Goal: Understand site structure: Understand site structure

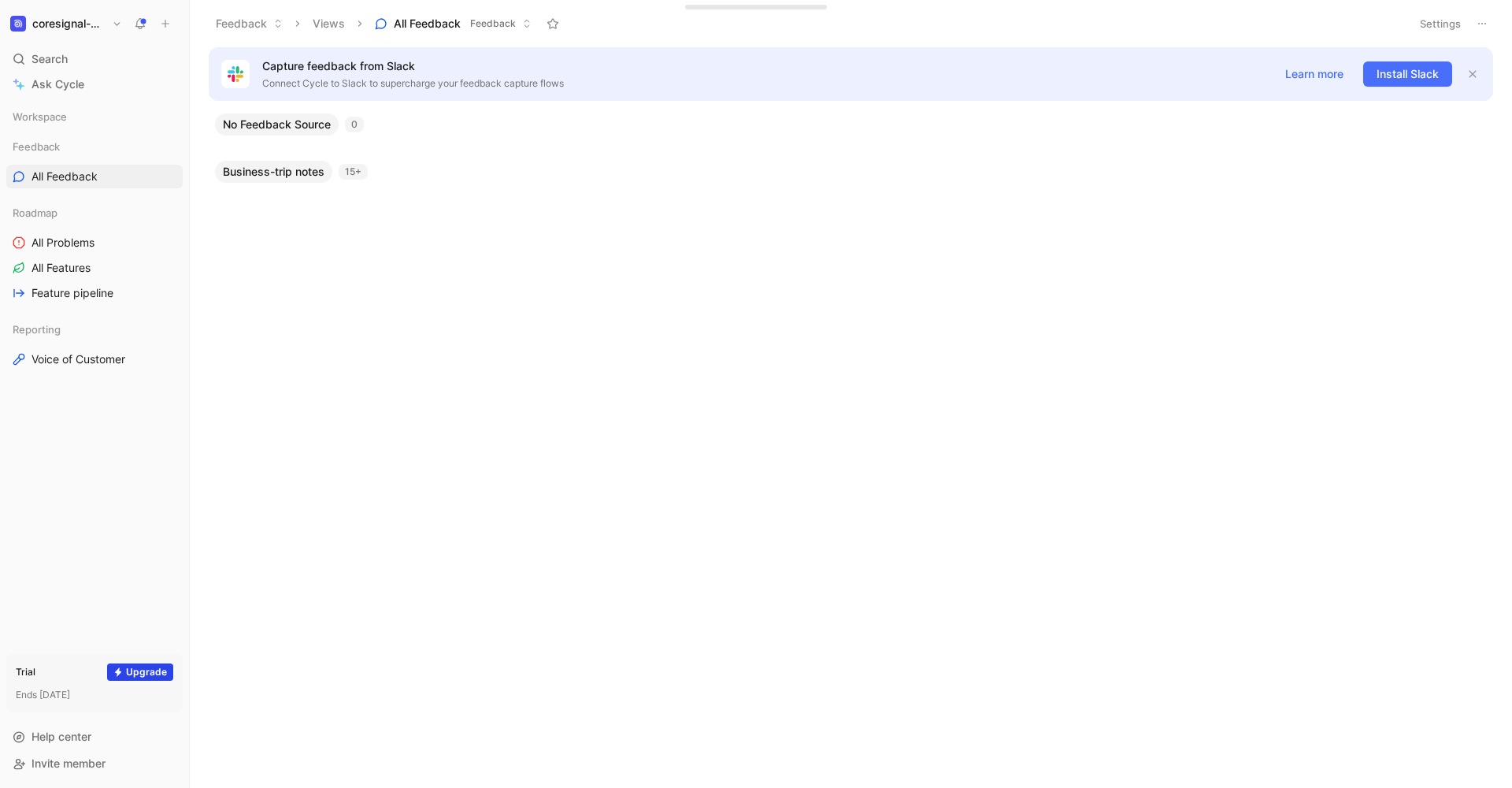
scroll to position [1197, 0]
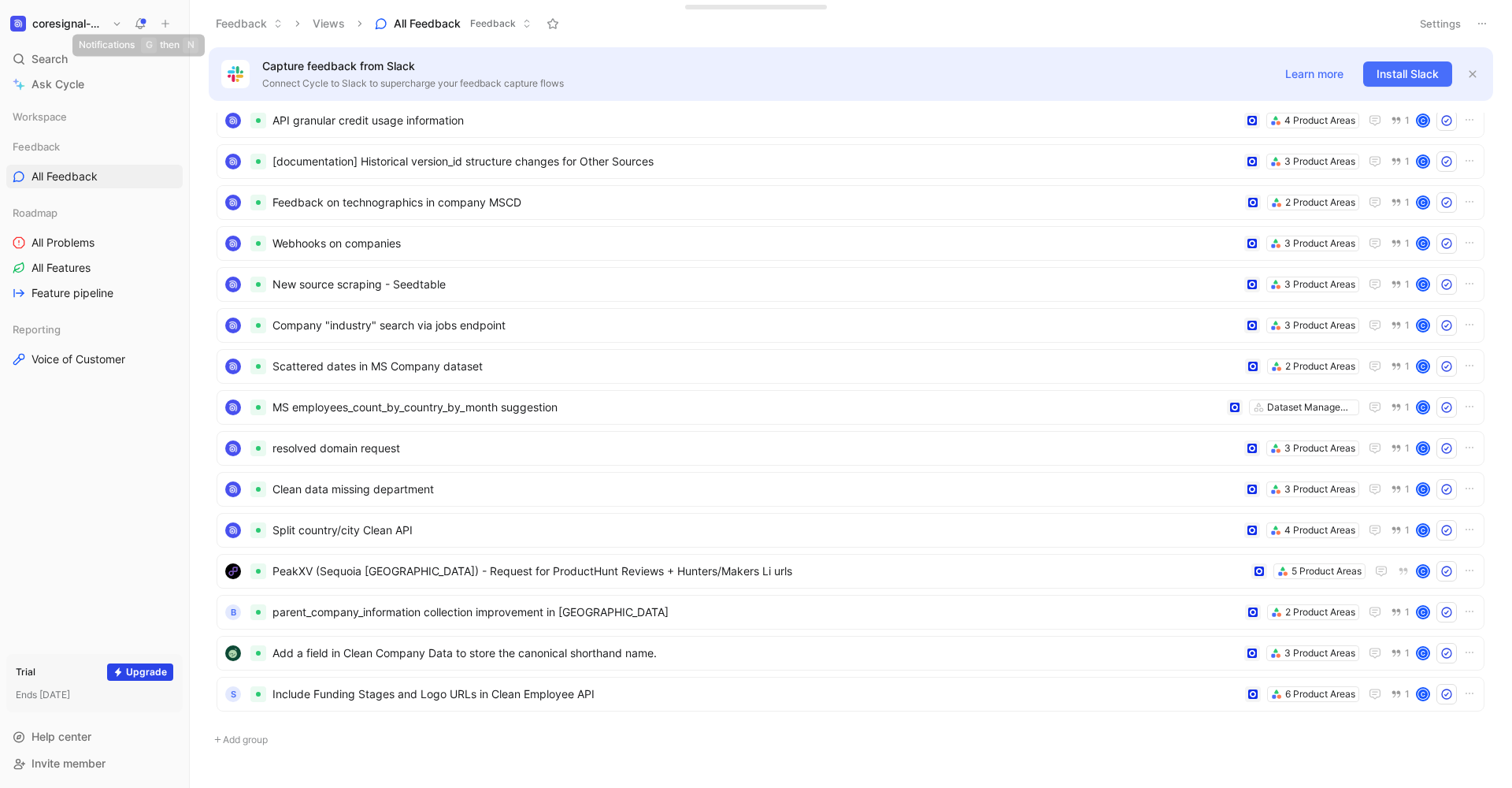
click at [103, 25] on h1 "coresignal-playground" at bounding box center [69, 24] width 74 height 14
click at [138, 24] on div at bounding box center [756, 394] width 1512 height 788
click at [142, 23] on use at bounding box center [141, 23] width 11 height 11
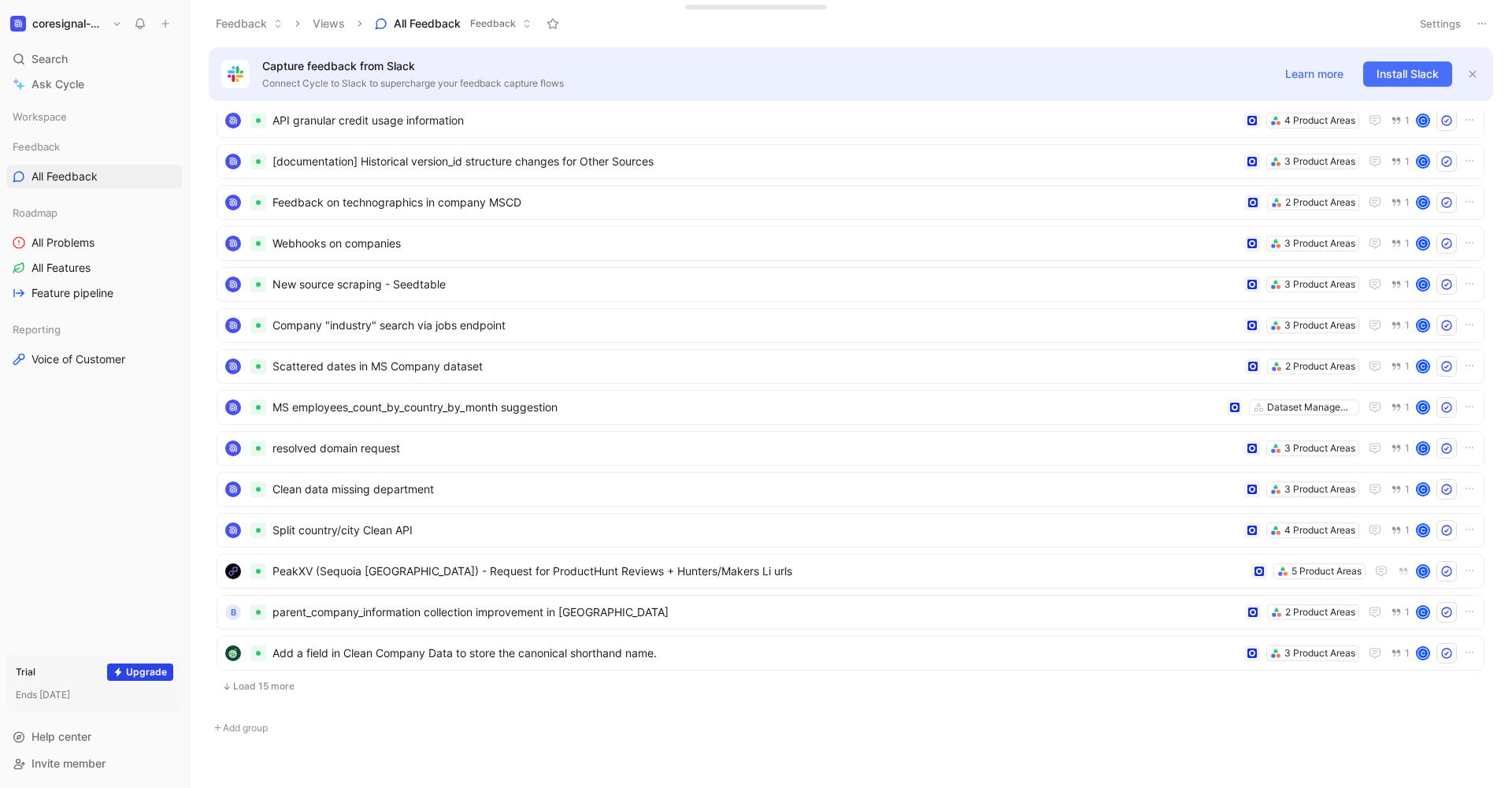
click at [89, 28] on h1 "coresignal-playground" at bounding box center [69, 24] width 74 height 14
click at [86, 164] on div "Workspace settings G then S" at bounding box center [107, 162] width 194 height 25
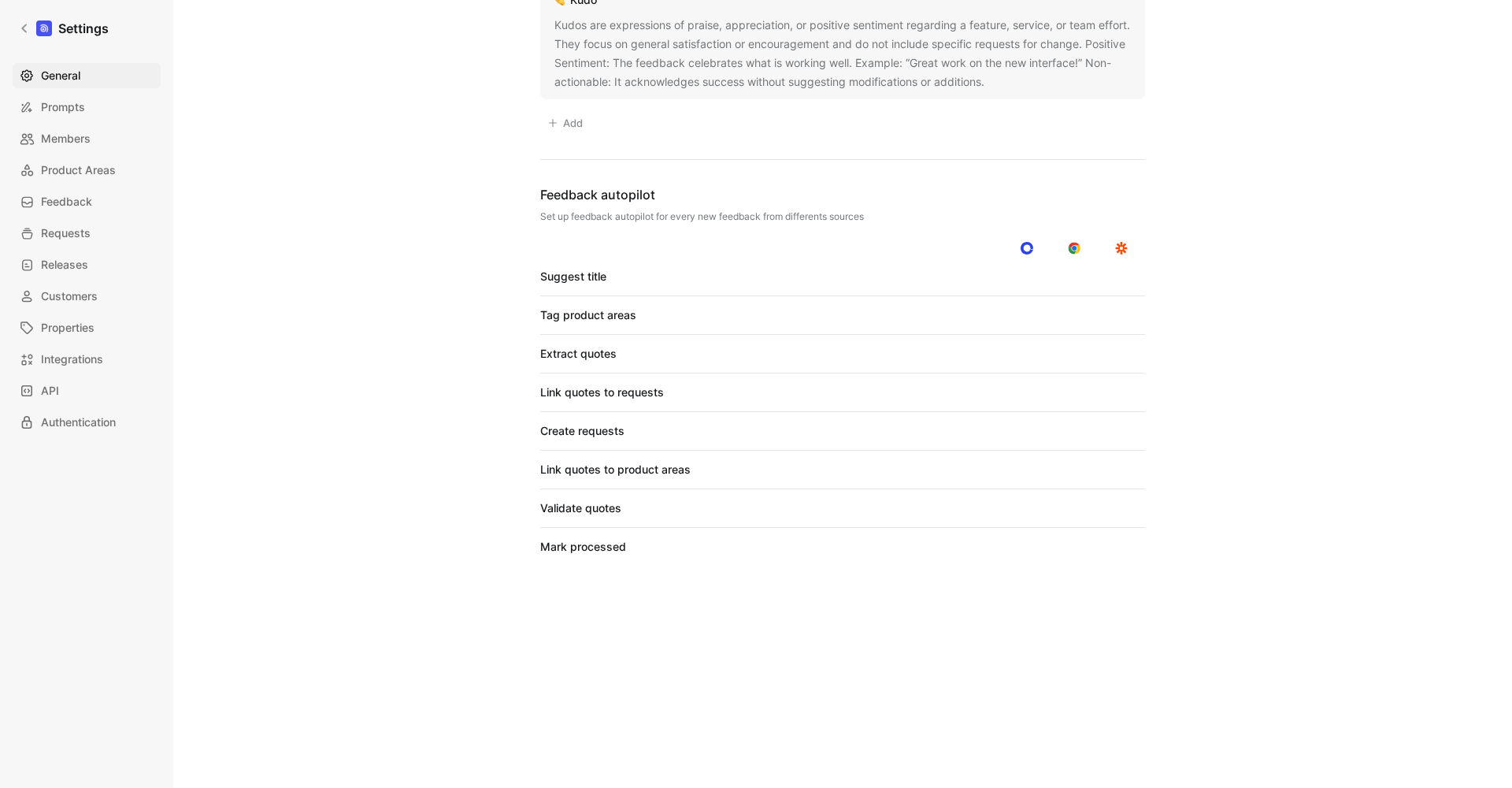
scroll to position [1378, 0]
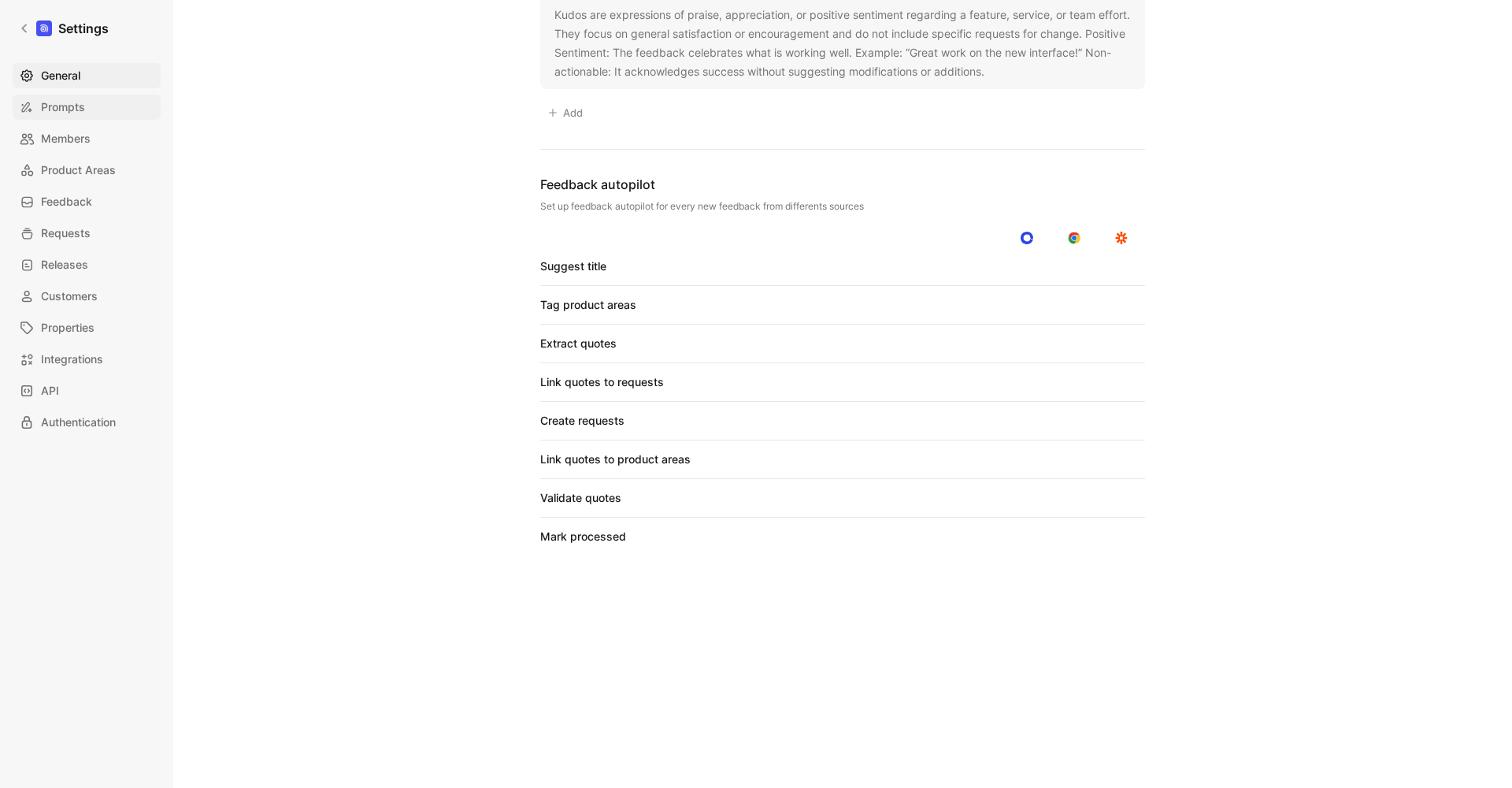
click at [75, 105] on span "Prompts" at bounding box center [63, 107] width 44 height 19
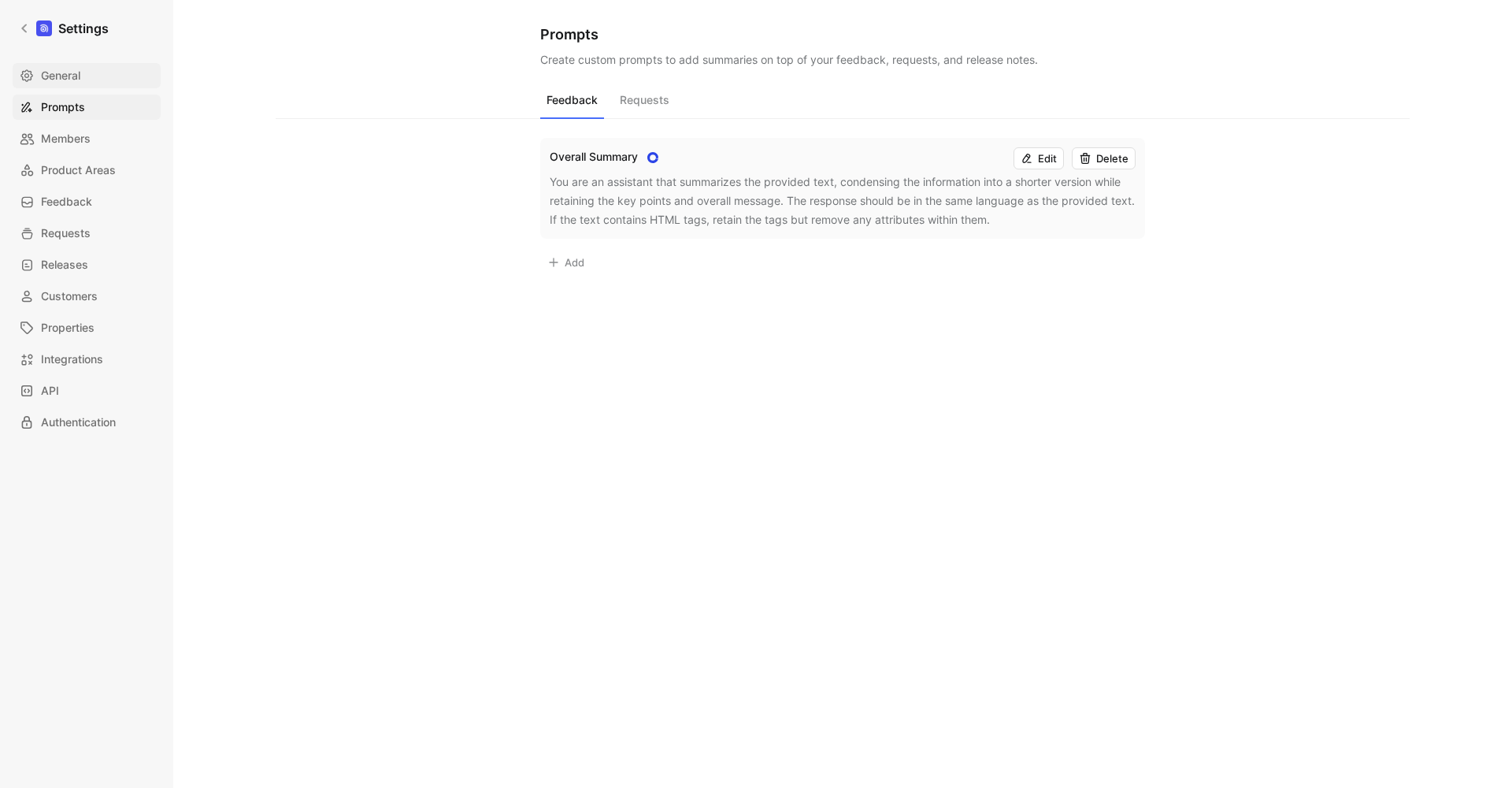
click at [77, 73] on span "General" at bounding box center [61, 76] width 40 height 19
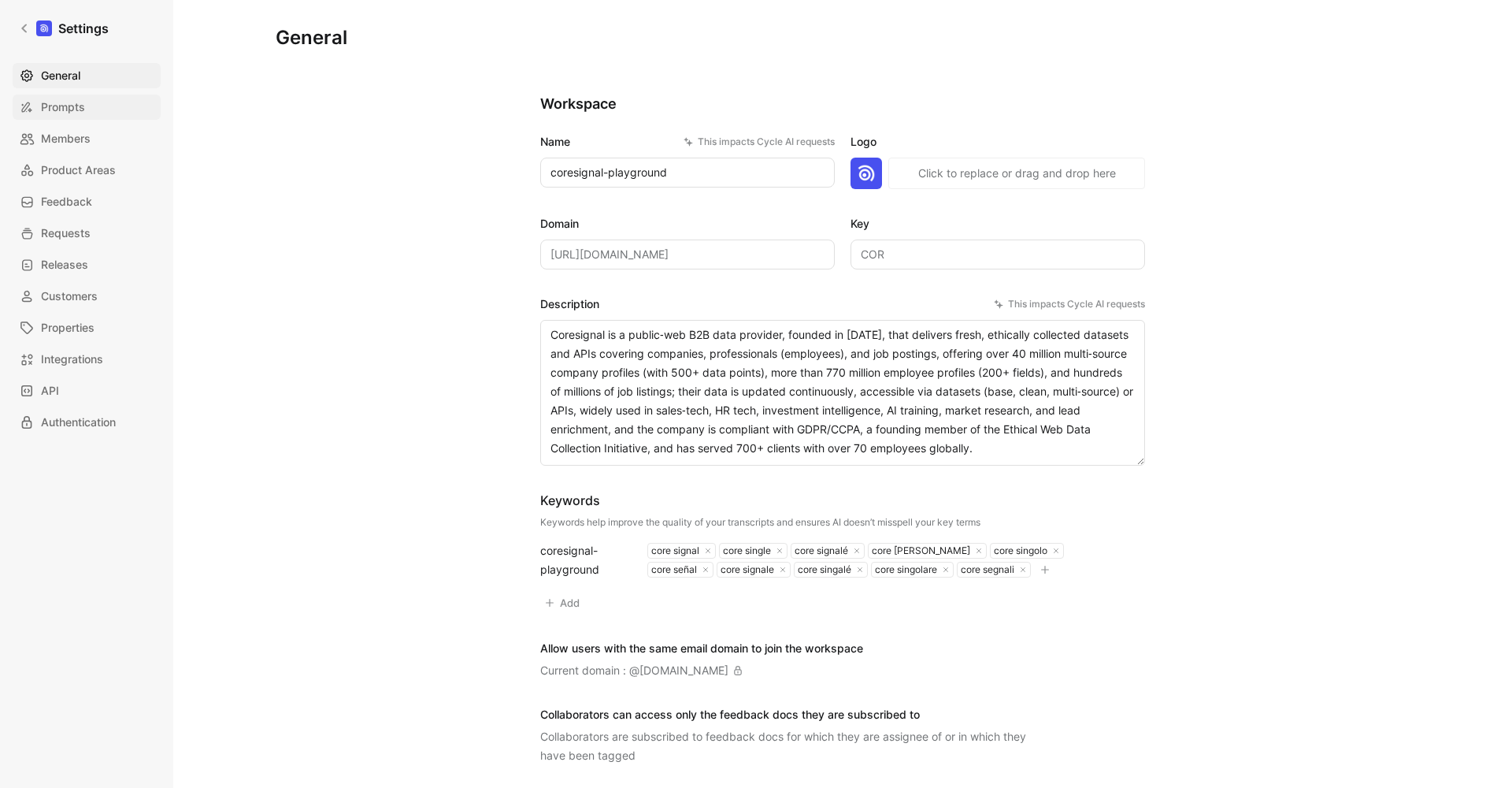
click at [74, 106] on span "Prompts" at bounding box center [63, 107] width 44 height 19
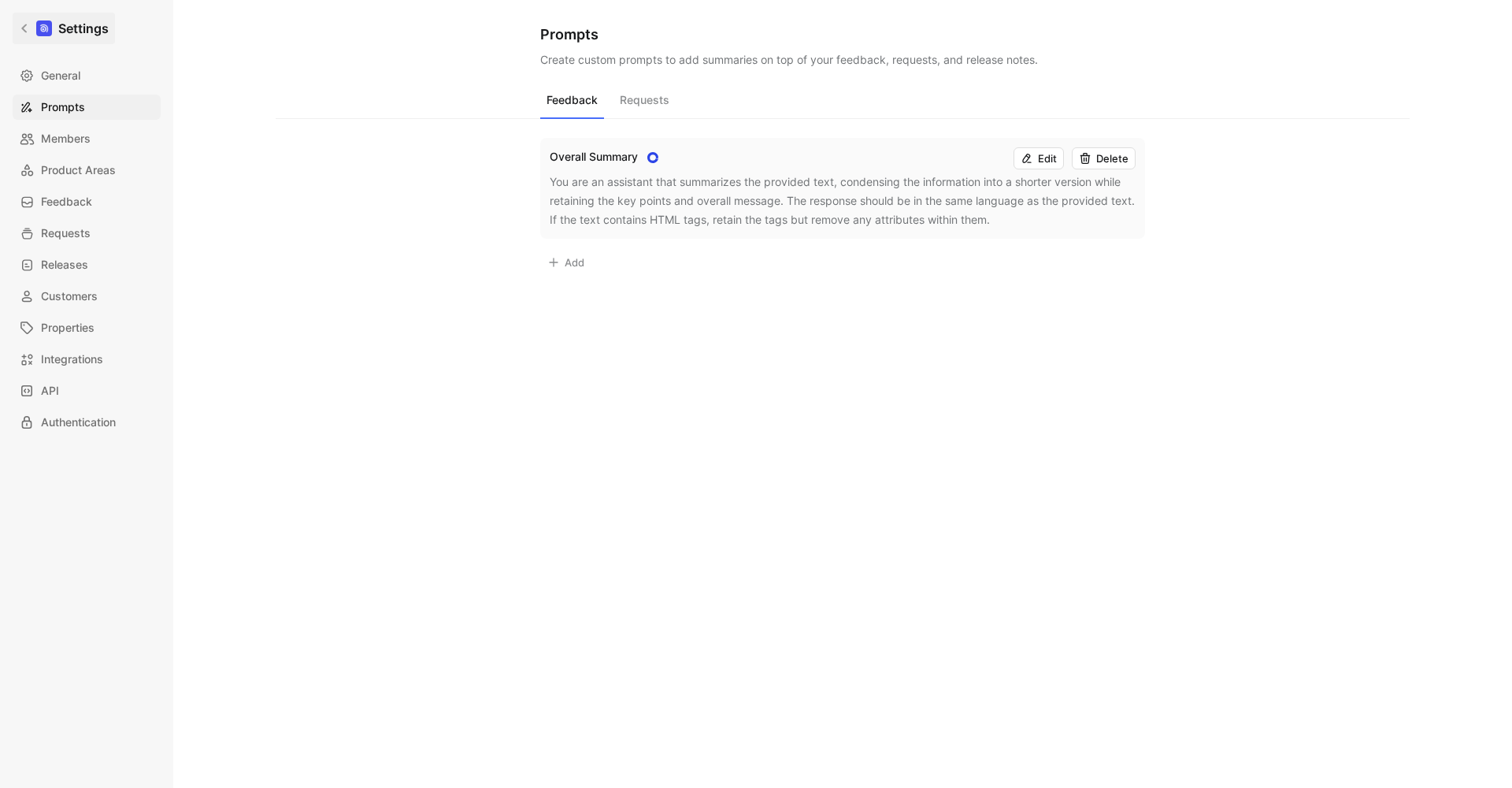
click at [22, 27] on icon at bounding box center [25, 29] width 11 height 11
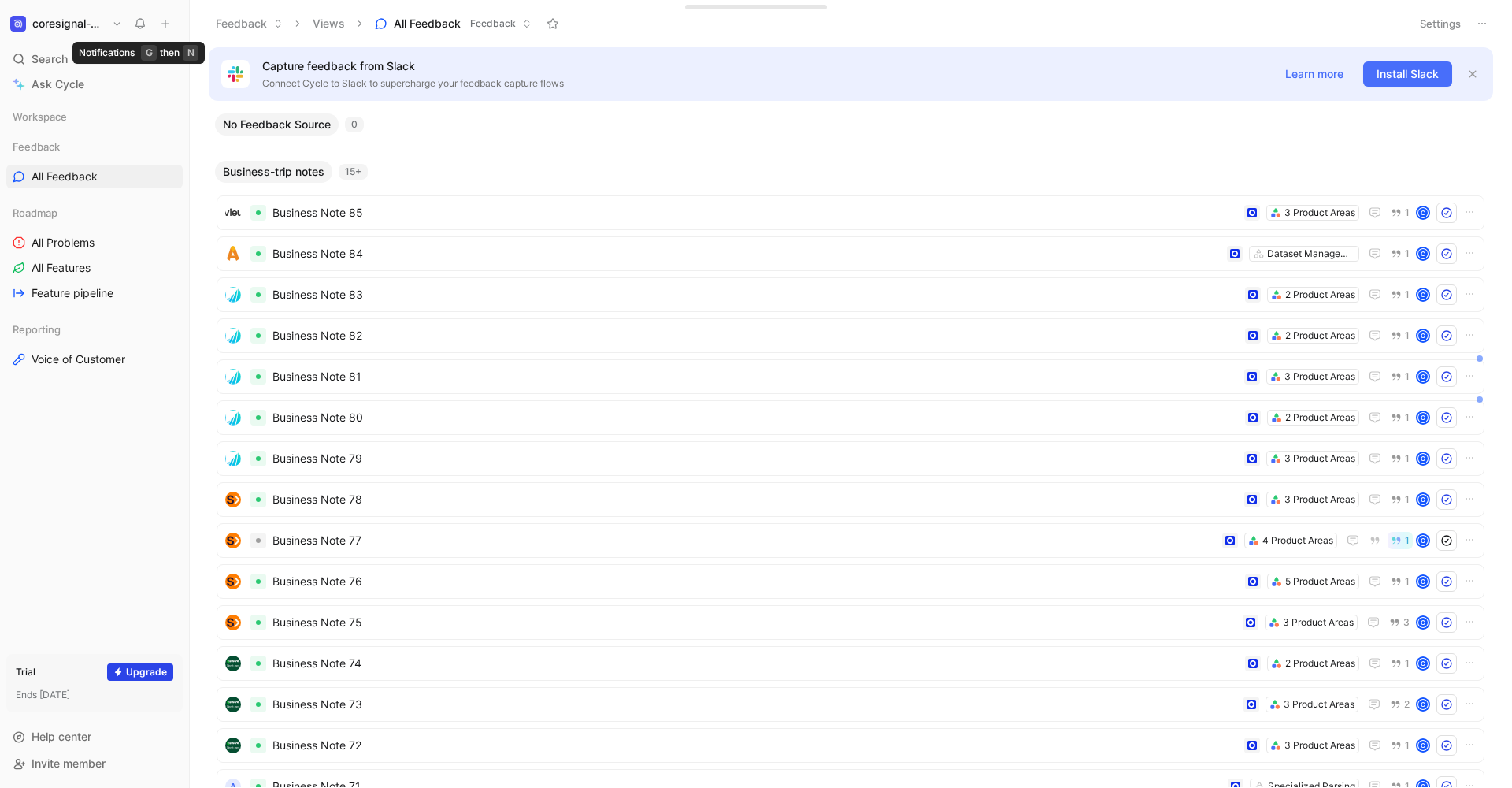
click at [145, 29] on icon at bounding box center [140, 24] width 13 height 13
click at [82, 31] on button "coresignal-playground" at bounding box center [66, 24] width 120 height 22
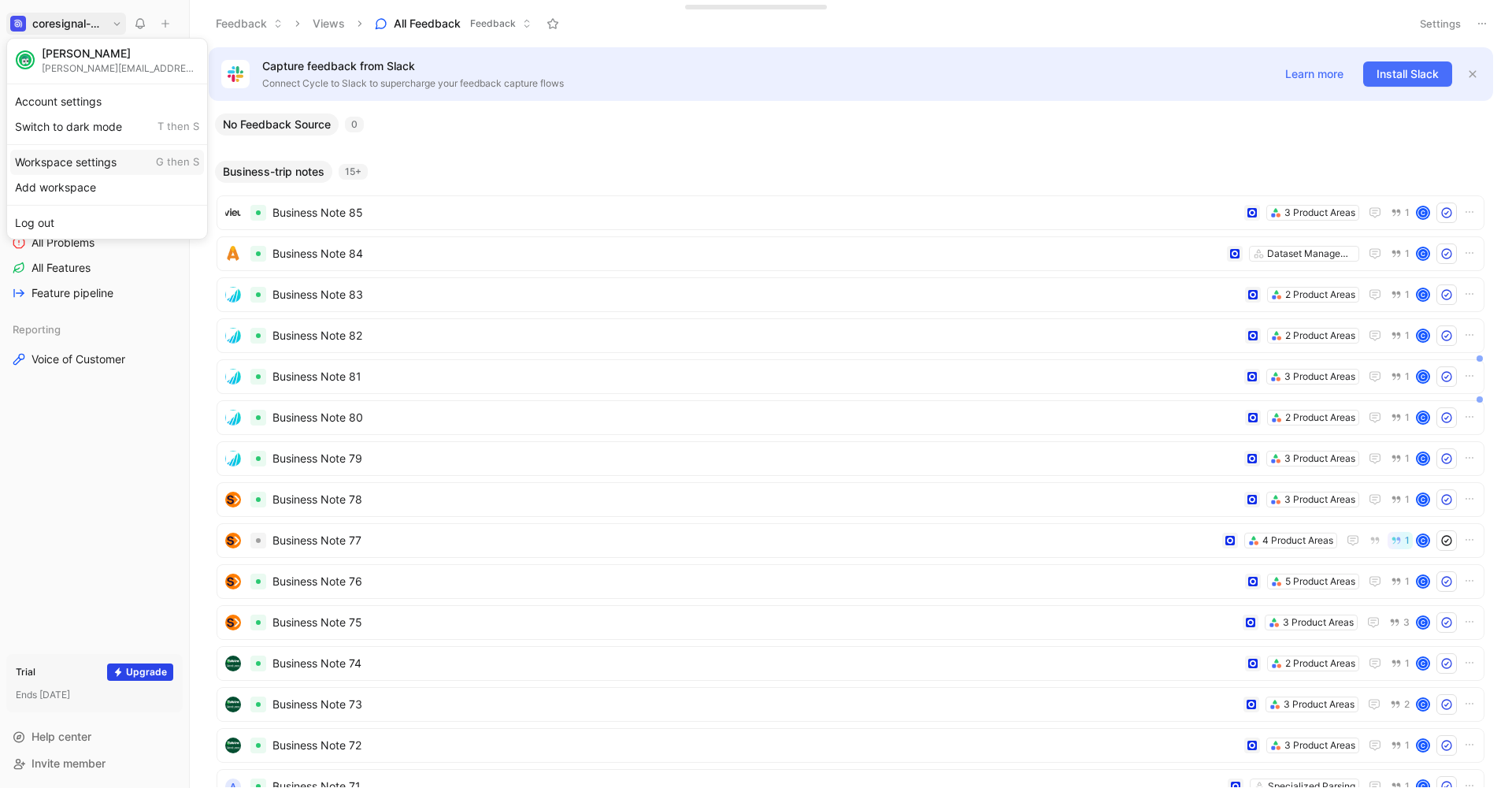
click at [87, 151] on div "Workspace settings G then S" at bounding box center [107, 162] width 194 height 25
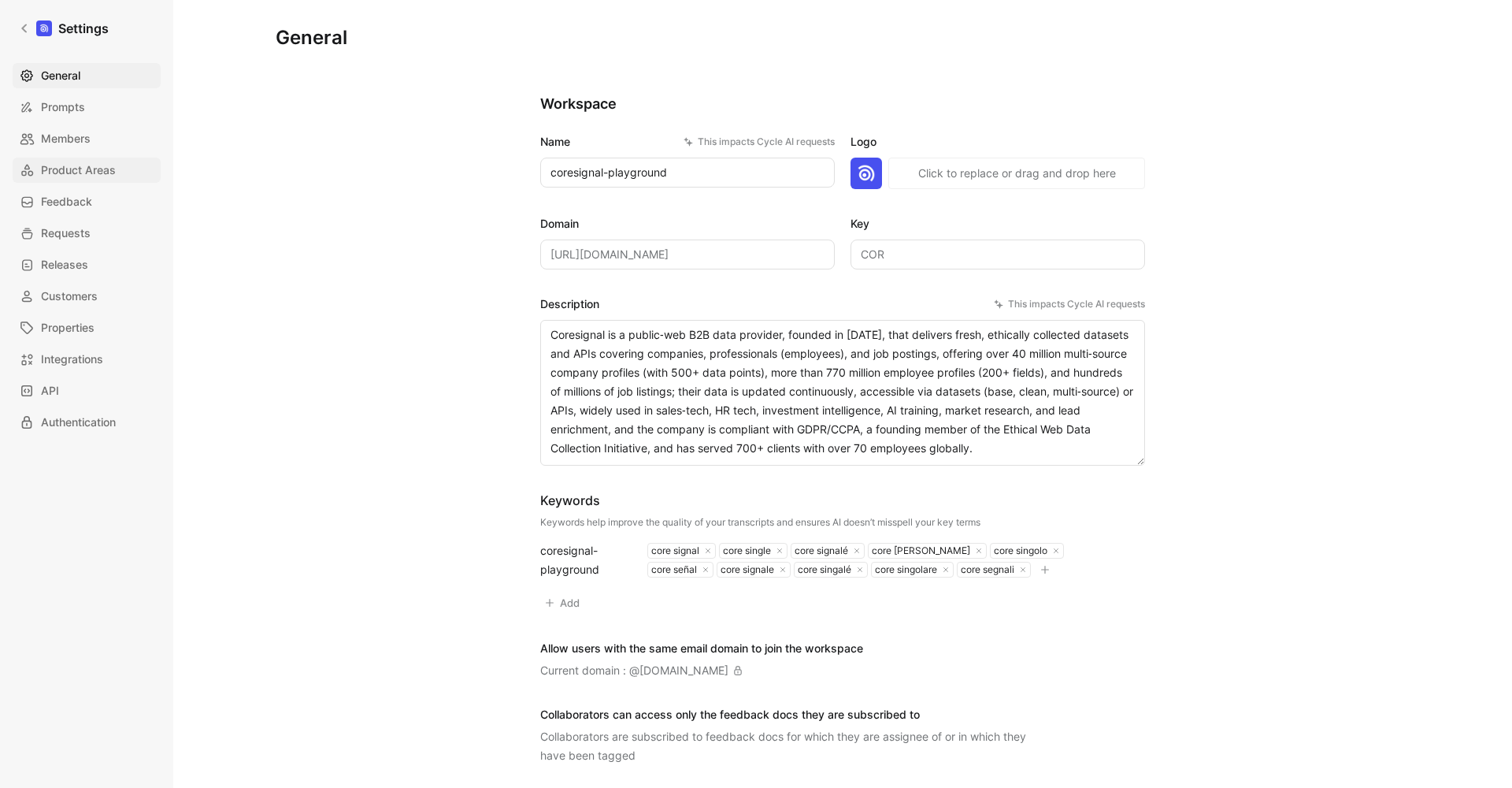
click at [86, 161] on span "Product Areas" at bounding box center [78, 170] width 75 height 19
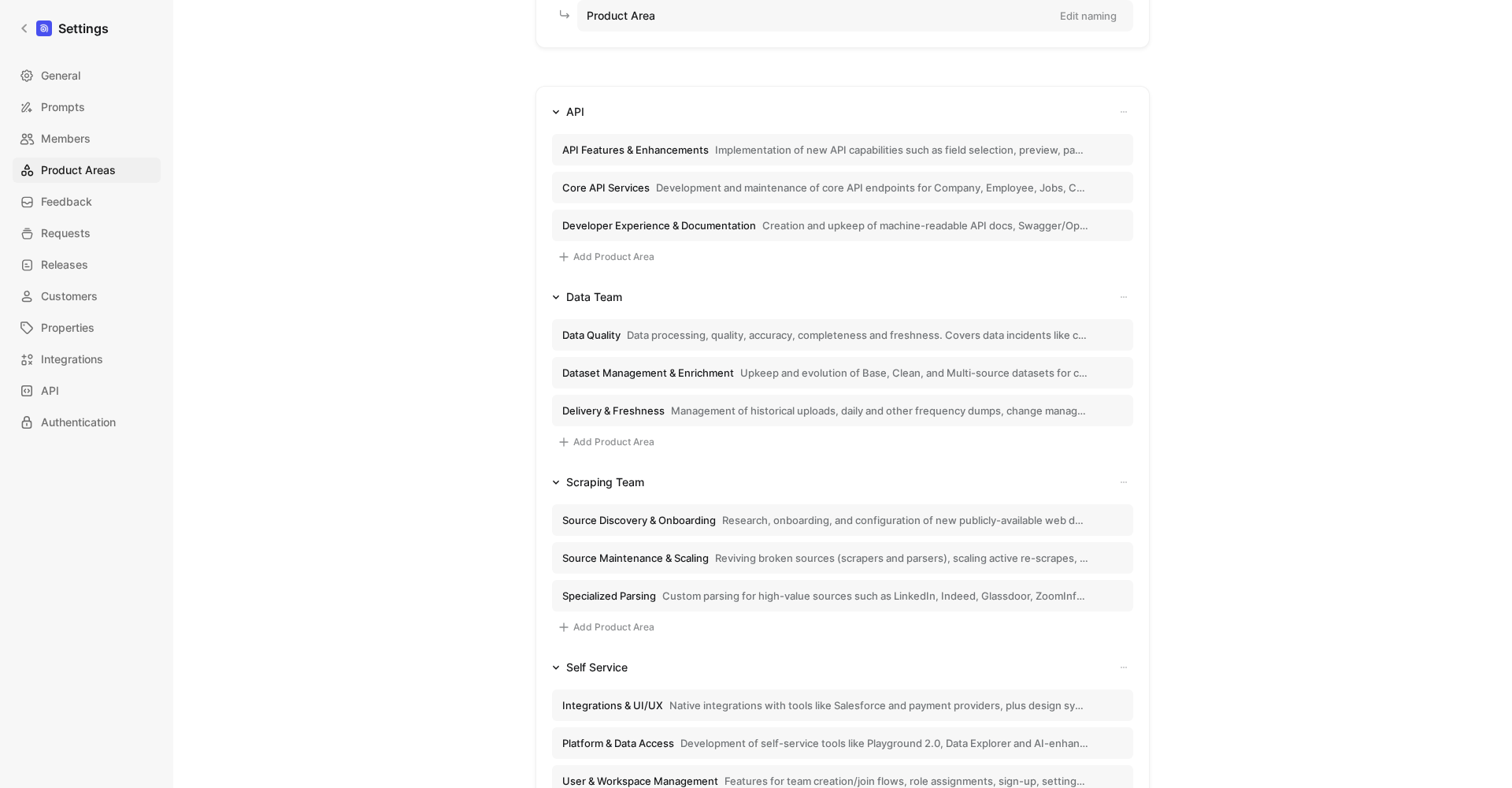
scroll to position [44, 0]
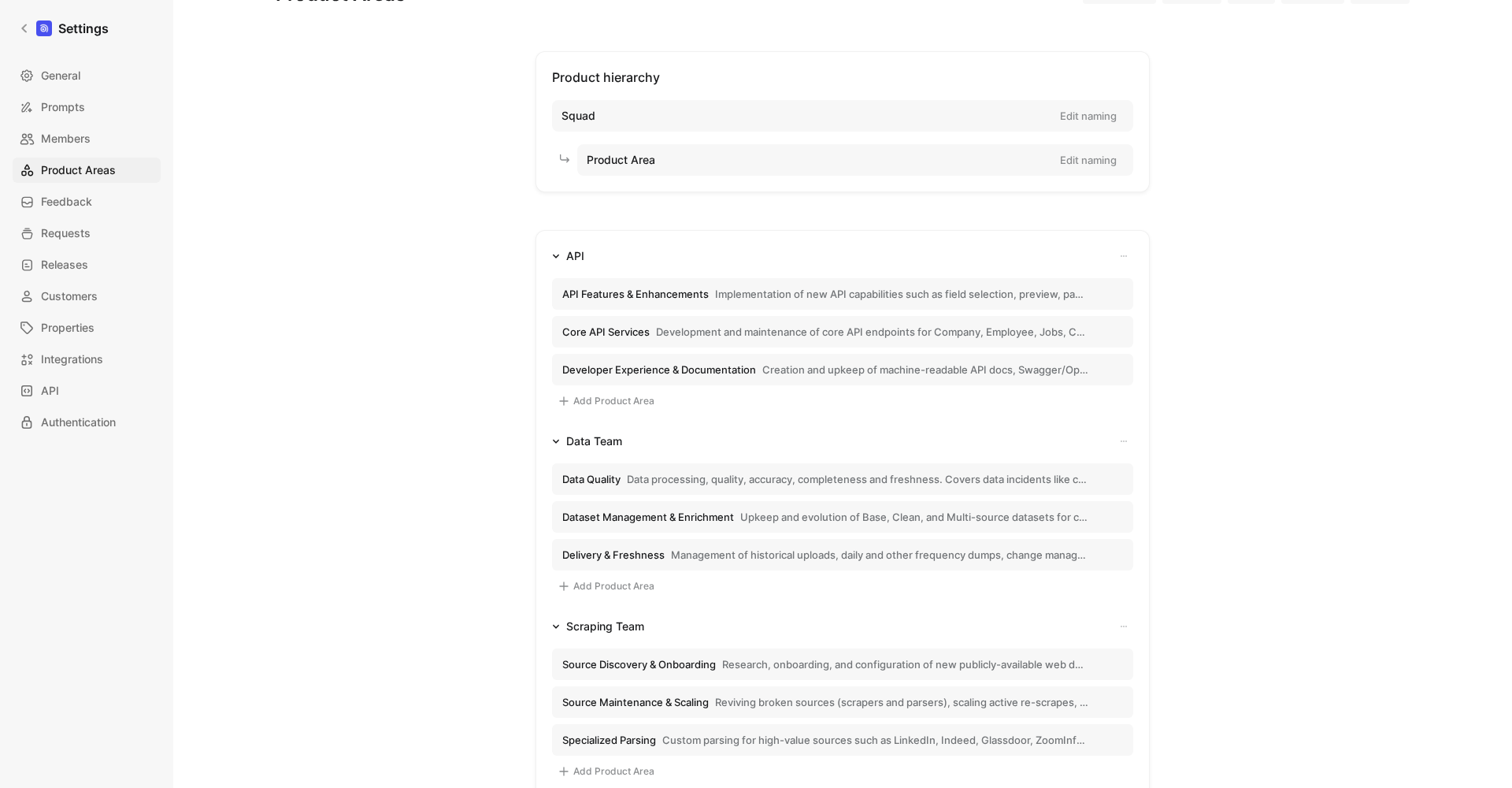
click at [744, 291] on span "Implementation of new API capabilities such as field selection, preview, pagina…" at bounding box center [902, 294] width 374 height 14
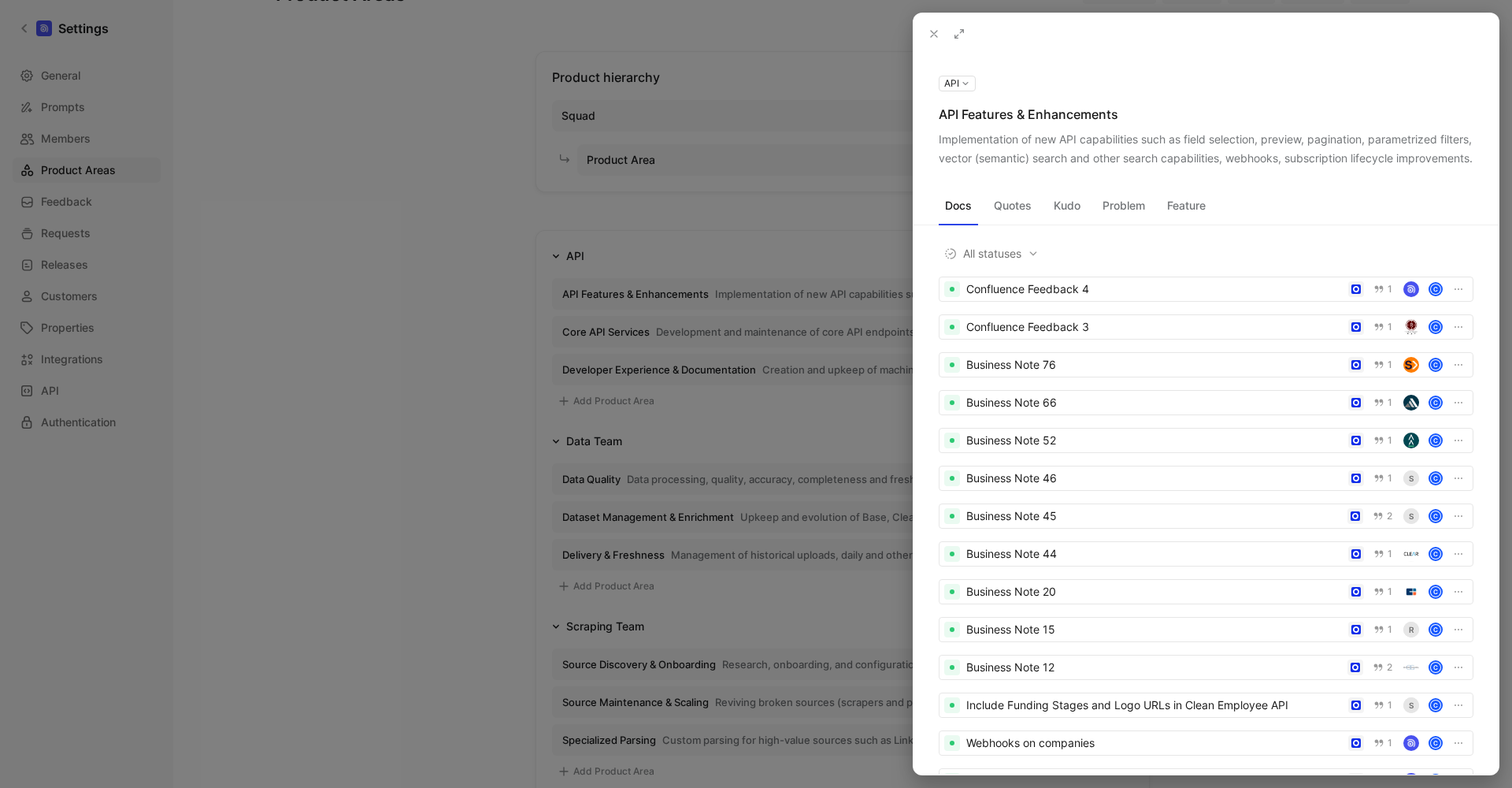
click at [1081, 140] on div "Implementation of new API capabilities such as field selection, preview, pagina…" at bounding box center [1206, 149] width 535 height 38
copy div "Implementation of new API capabilities such as field selection, preview, pagina…"
click at [706, 241] on div at bounding box center [756, 394] width 1512 height 788
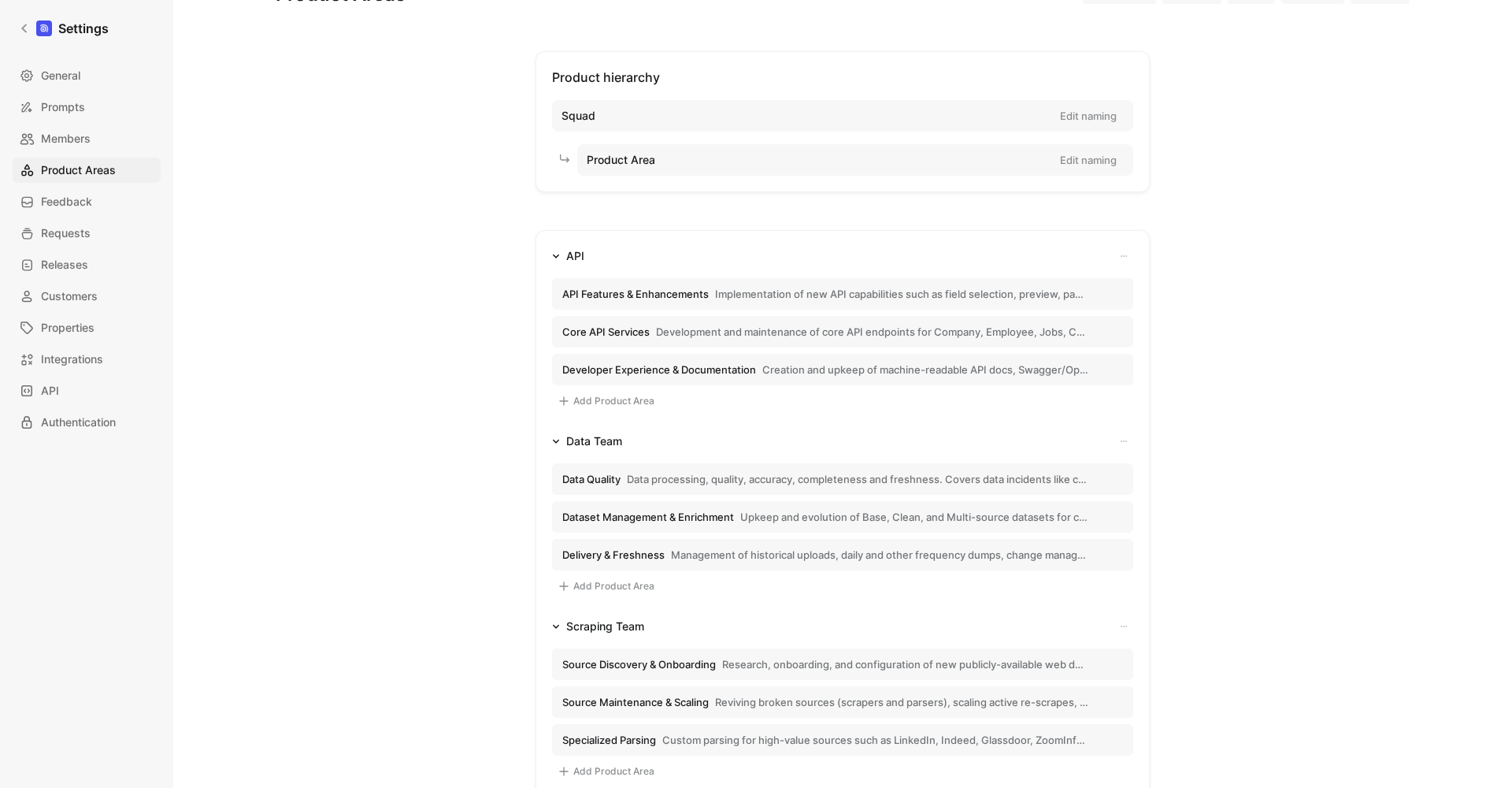
click at [664, 338] on span "Development and maintenance of core API endpoints for Company, Employee, Jobs, …" at bounding box center [872, 332] width 432 height 14
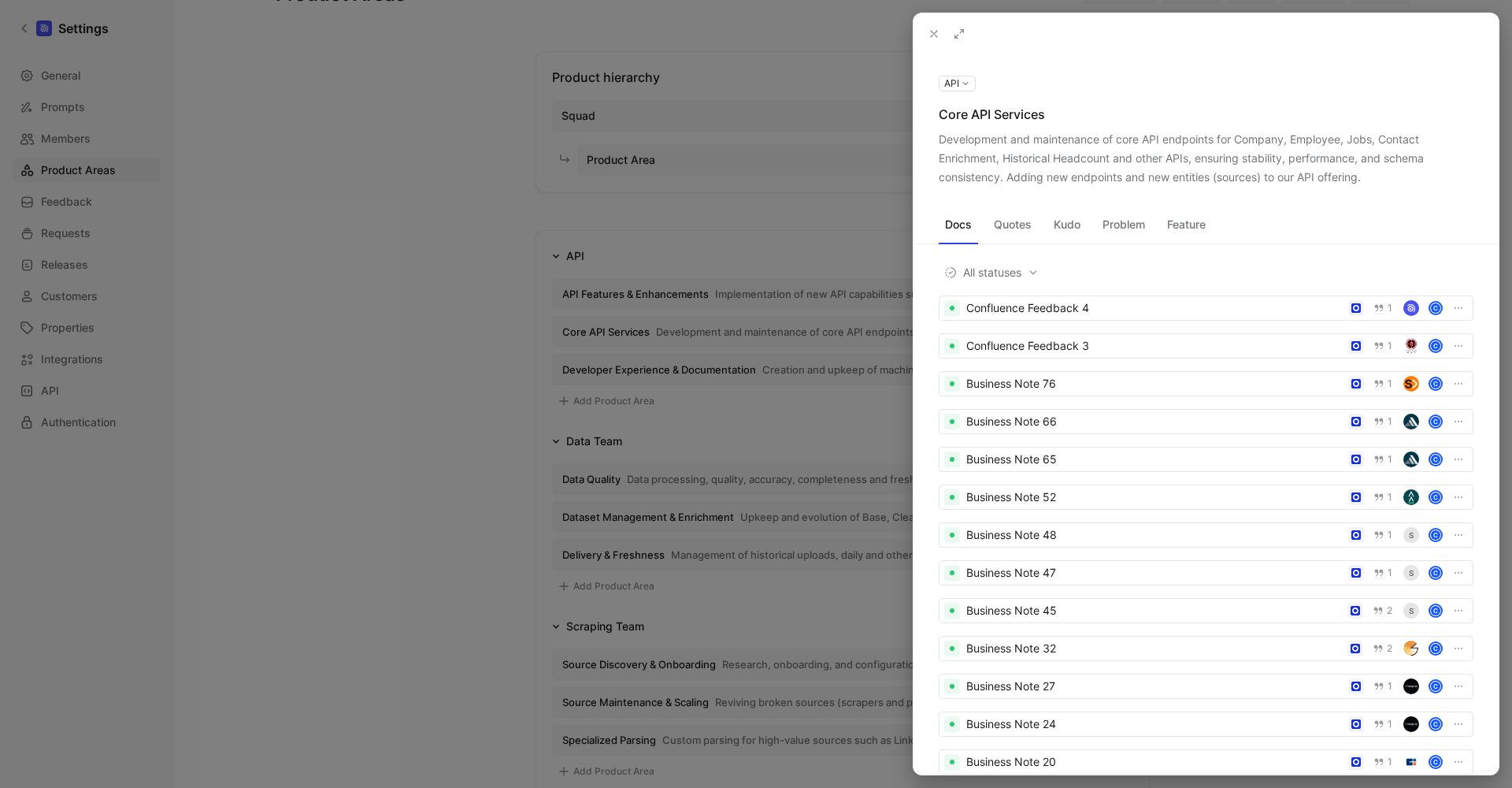
click at [1175, 166] on div "Development and maintenance of core API endpoints for Company, Employee, Jobs, …" at bounding box center [1206, 158] width 535 height 57
click at [673, 362] on div at bounding box center [756, 394] width 1512 height 788
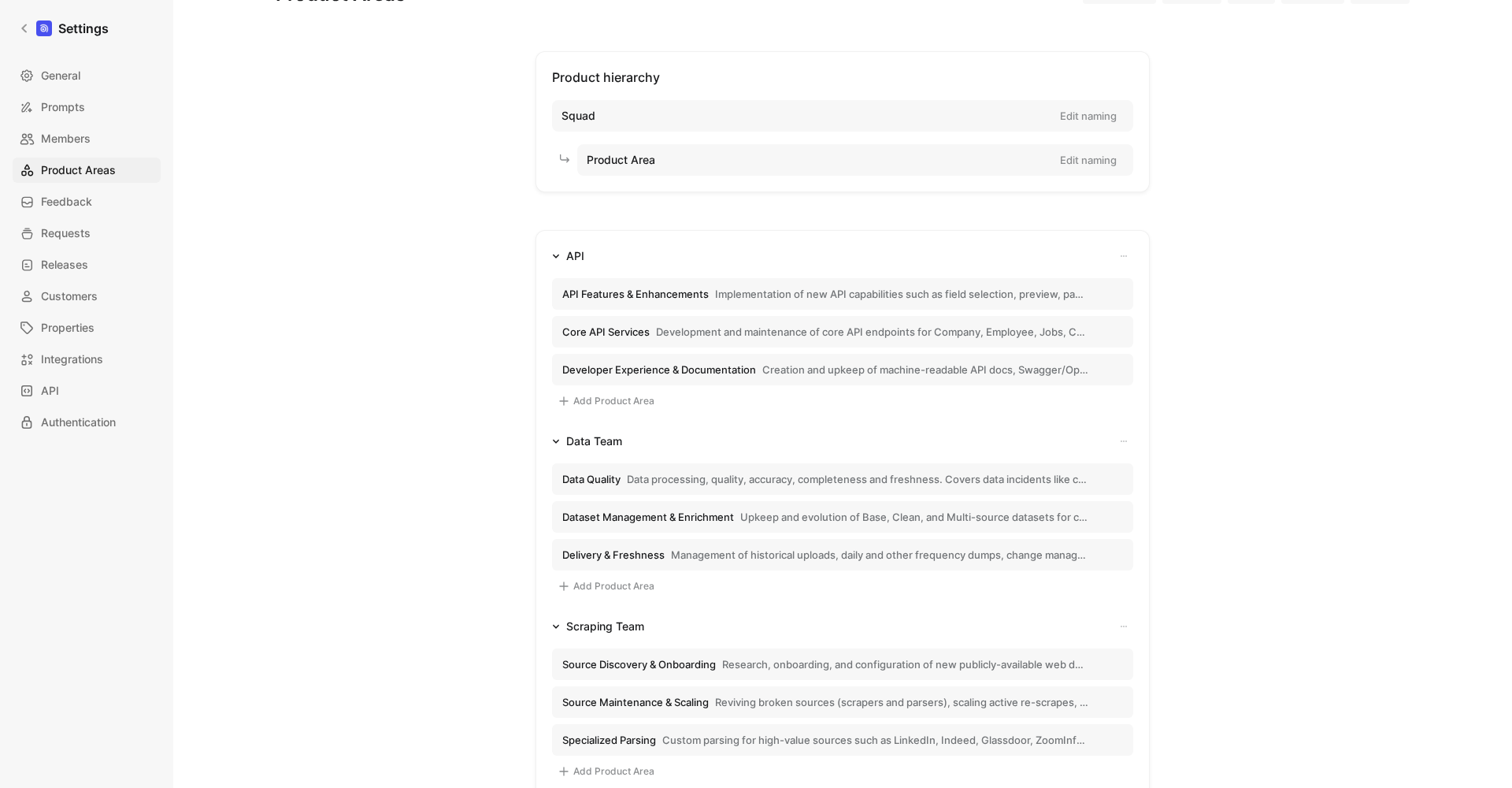
click at [702, 372] on span "Developer Experience & Documentation" at bounding box center [659, 370] width 194 height 14
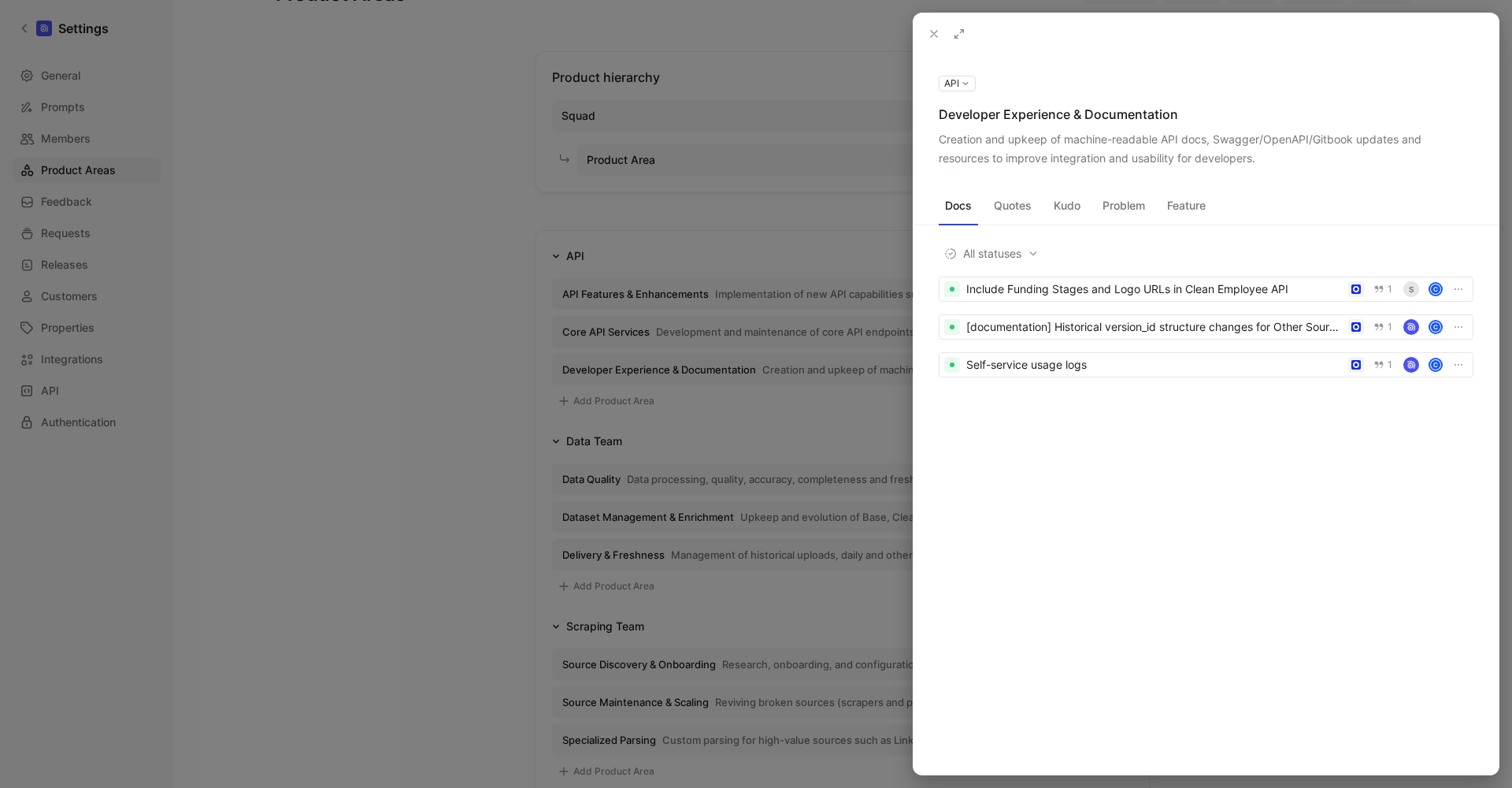
click at [1073, 115] on div "Developer Experience & Documentation" at bounding box center [1206, 114] width 535 height 19
copy div "Developer Experience & Documentation"
click at [1145, 132] on div "Creation and upkeep of machine-readable API docs, Swagger/OpenAPI/Gitbook updat…" at bounding box center [1206, 149] width 535 height 38
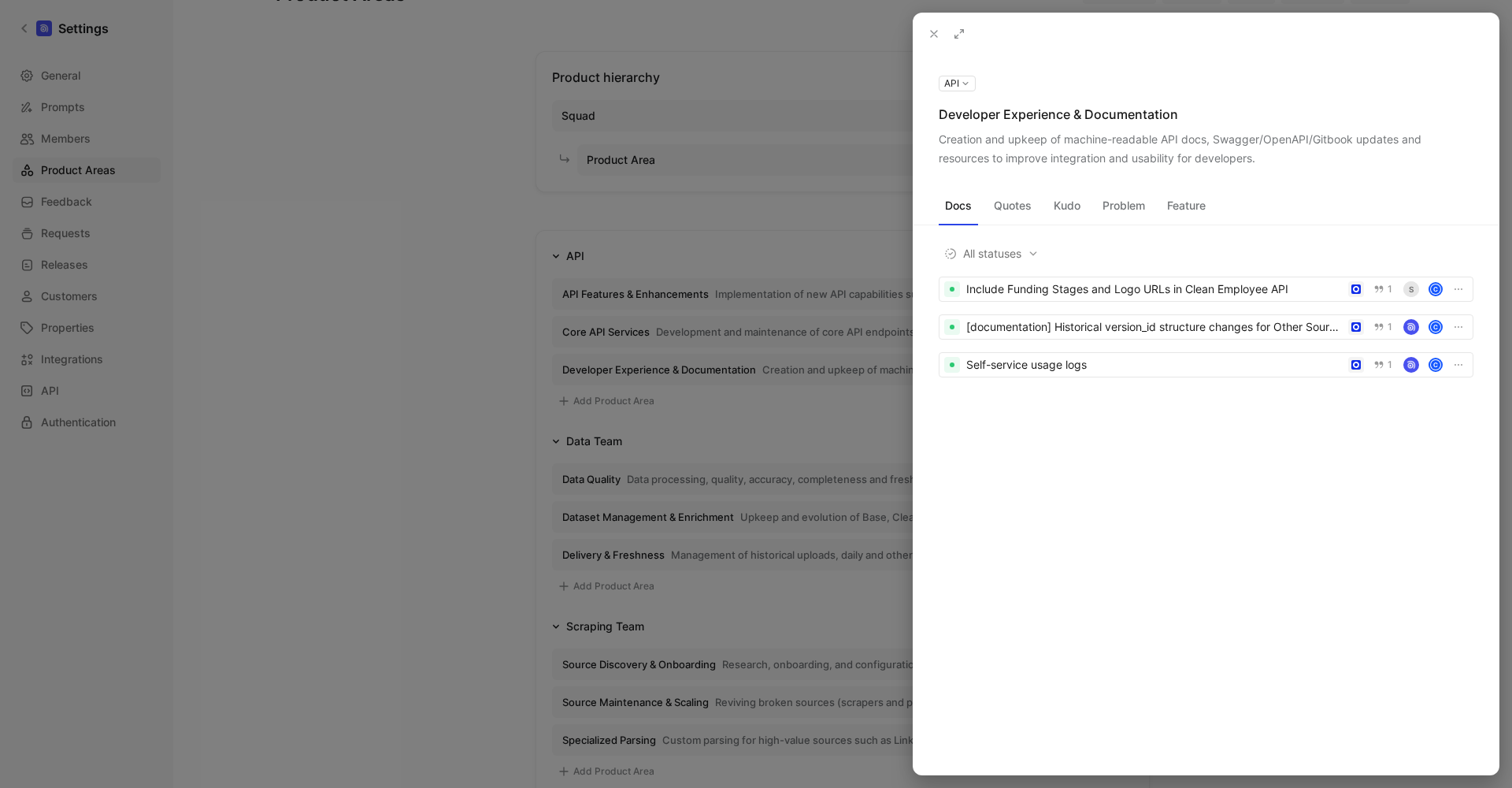
click at [1145, 132] on div "Creation and upkeep of machine-readable API docs, Swagger/OpenAPI/Gitbook updat…" at bounding box center [1206, 149] width 535 height 38
copy div "Creation and upkeep of machine-readable API docs, Swagger/OpenAPI/Gitbook updat…"
click at [645, 396] on div at bounding box center [756, 394] width 1512 height 788
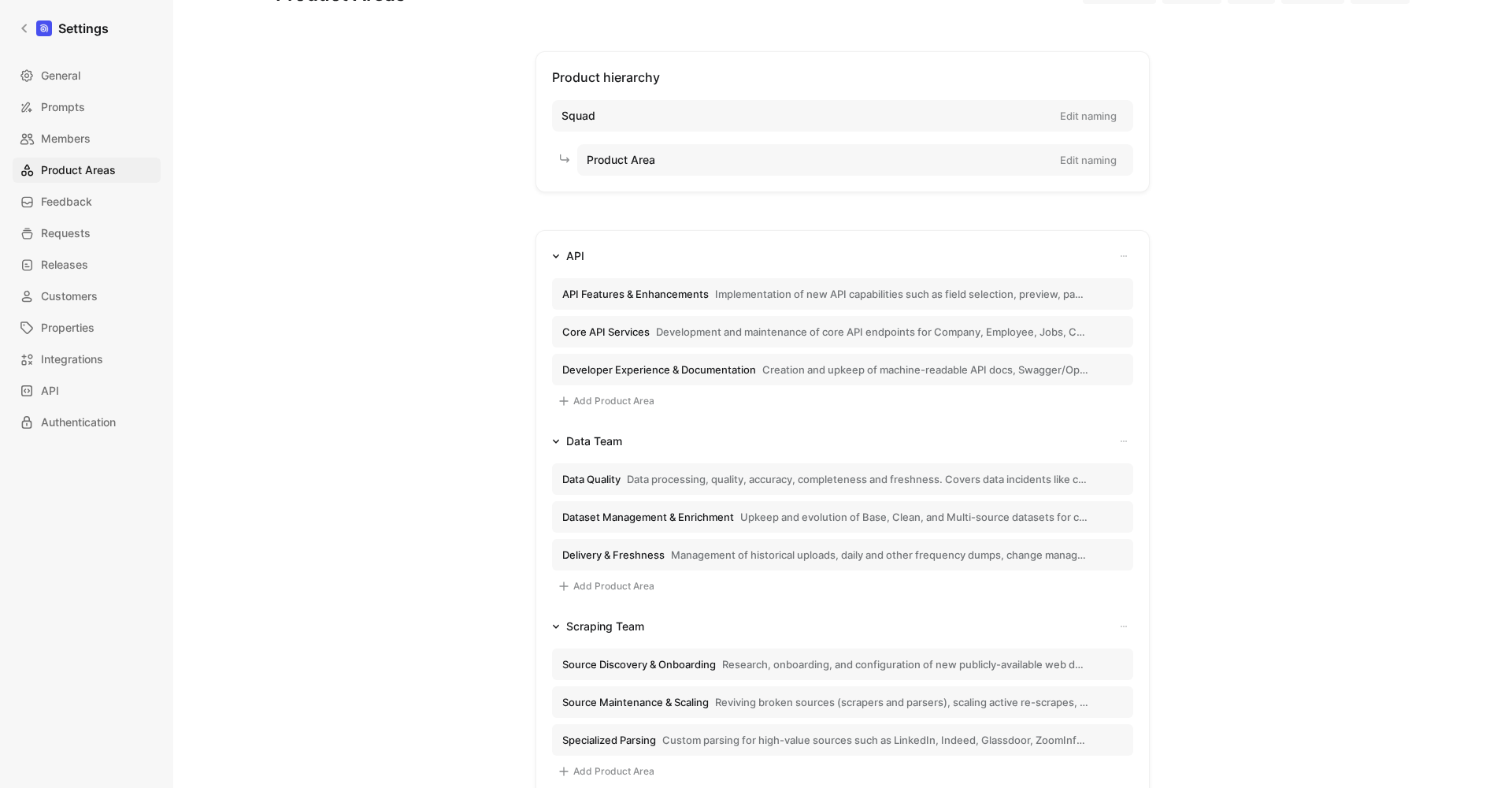
click at [678, 482] on span "Data processing, quality, accuracy, completeness and freshness. Covers data inc…" at bounding box center [857, 479] width 462 height 14
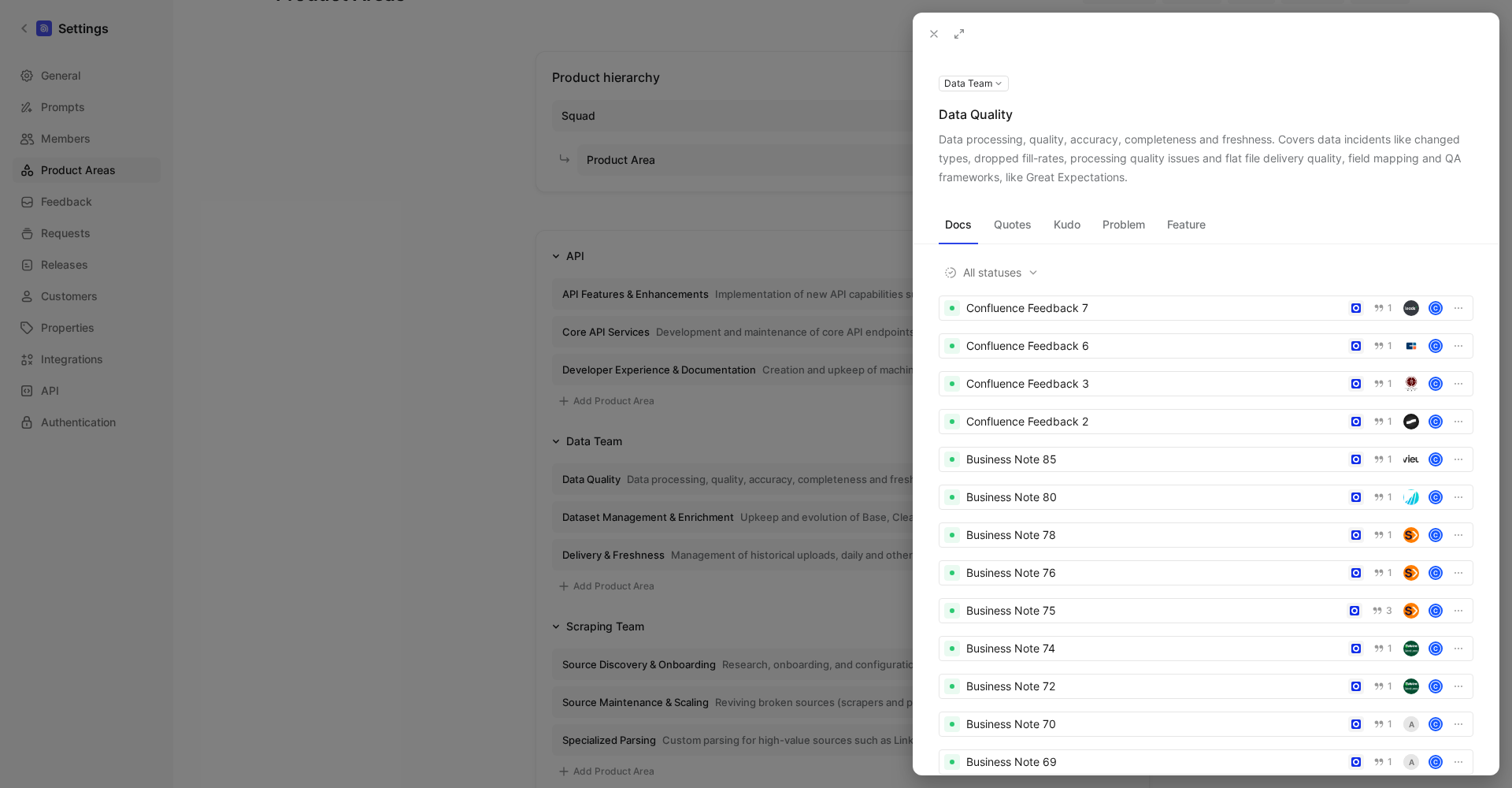
click at [1096, 144] on div "Data processing, quality, accuracy, completeness and freshness. Covers data inc…" at bounding box center [1206, 158] width 535 height 57
copy div "Data processing, quality, accuracy, completeness and freshness. Covers data inc…"
click at [583, 517] on div at bounding box center [756, 394] width 1512 height 788
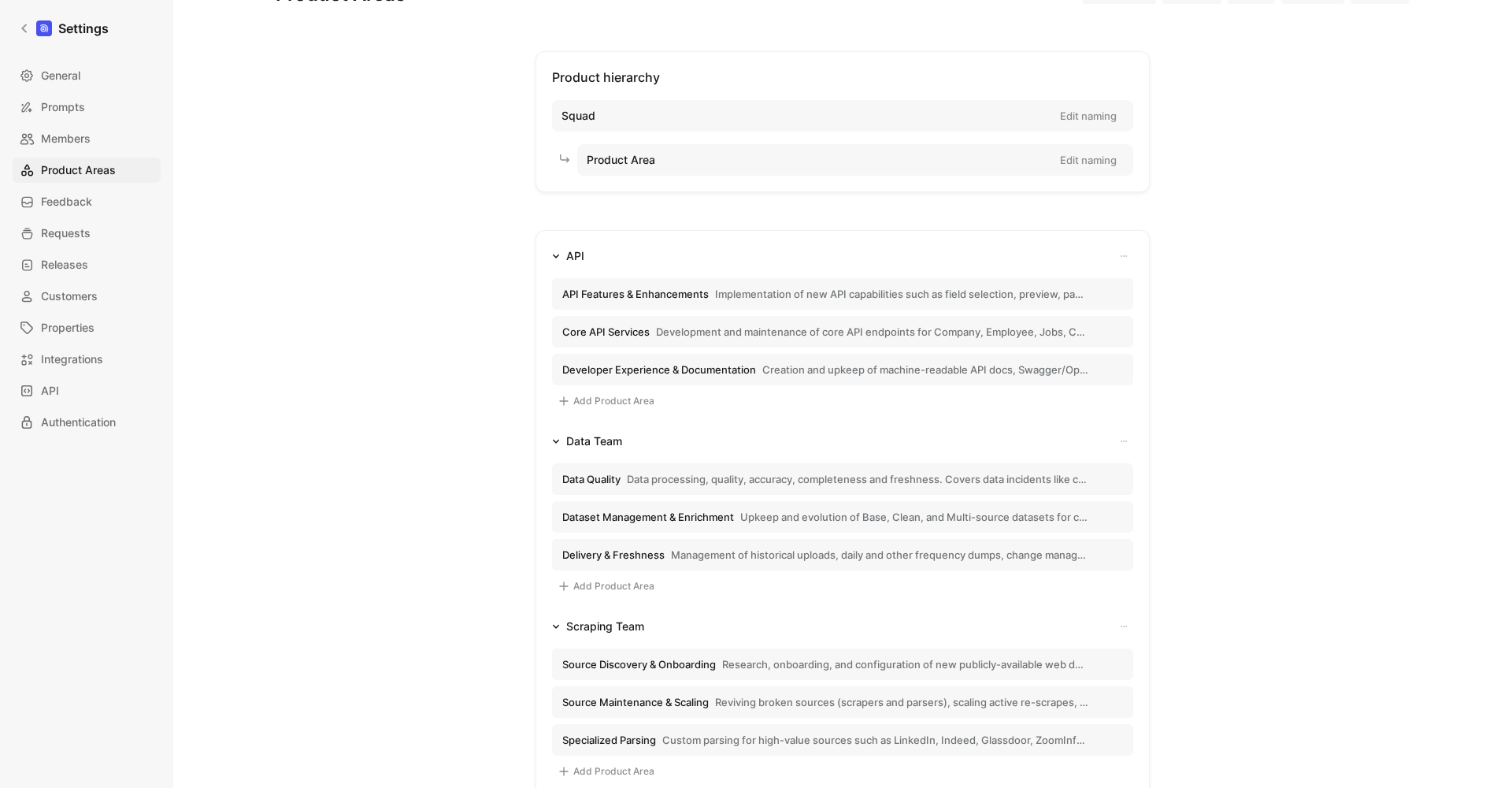
click at [686, 517] on span "Dataset Management & Enrichment" at bounding box center [648, 517] width 172 height 14
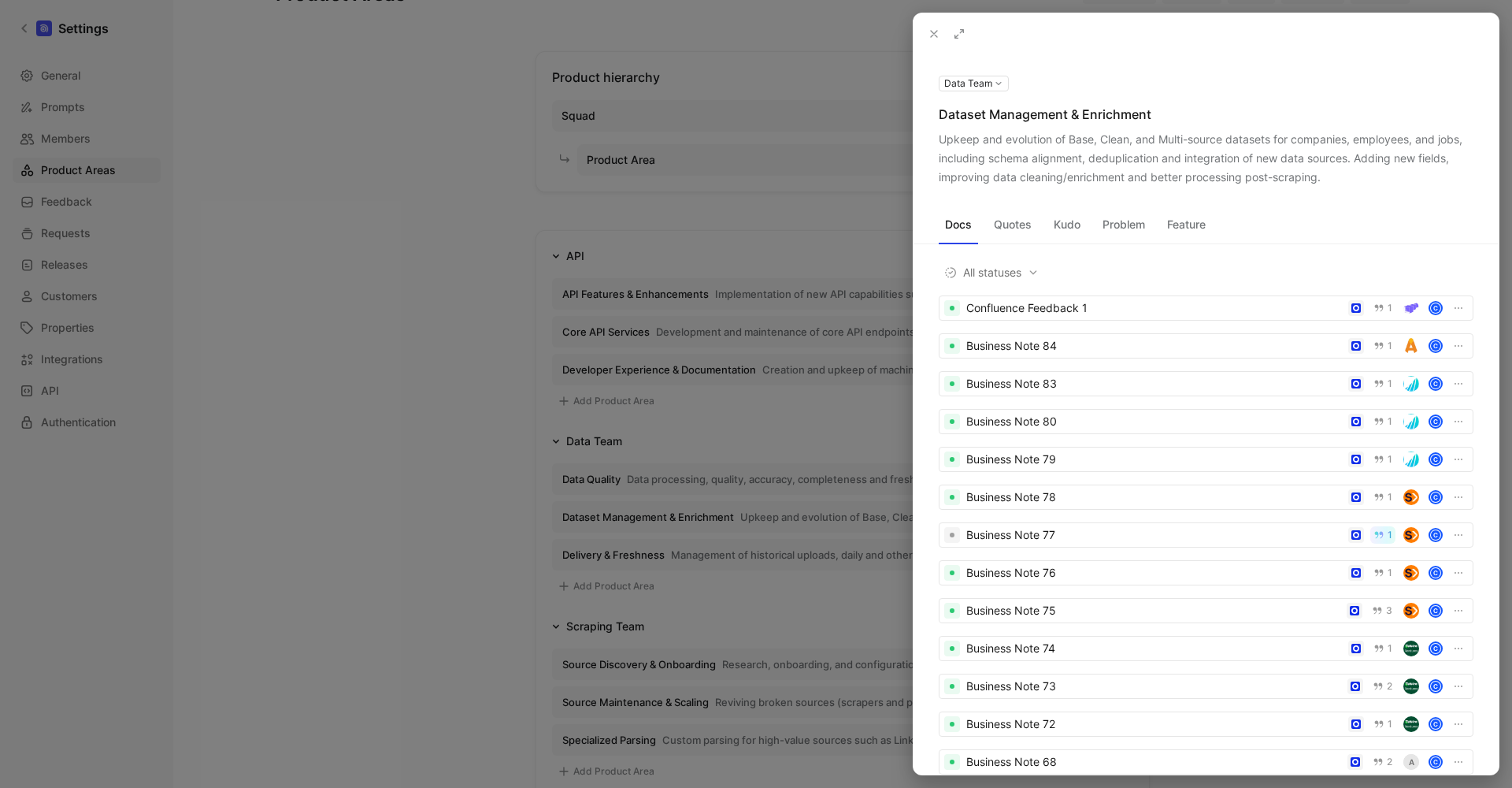
click at [1093, 103] on div "Data Team Dataset Management & Enrichment Upkeep and evolution of Base, Clean, …" at bounding box center [1206, 130] width 585 height 113
click at [1081, 111] on div "Dataset Management & Enrichment" at bounding box center [1206, 114] width 535 height 19
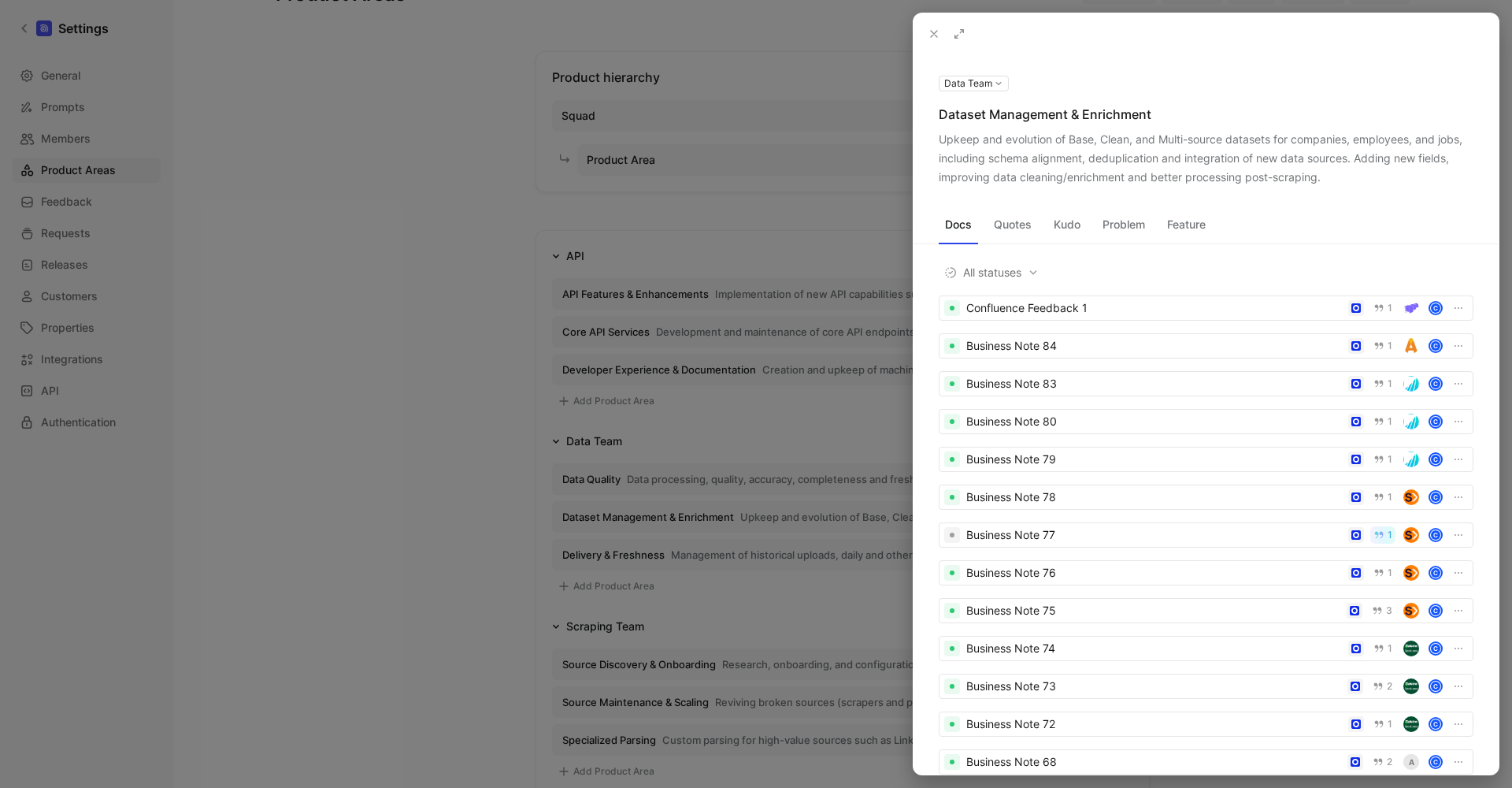
copy div "Dataset Management & Enrichment"
click at [1103, 147] on div "Upkeep and evolution of Base, Clean, and Multi-source datasets for companies, e…" at bounding box center [1206, 158] width 535 height 57
copy div "Upkeep and evolution of Base, Clean, and Multi-source datasets for companies, e…"
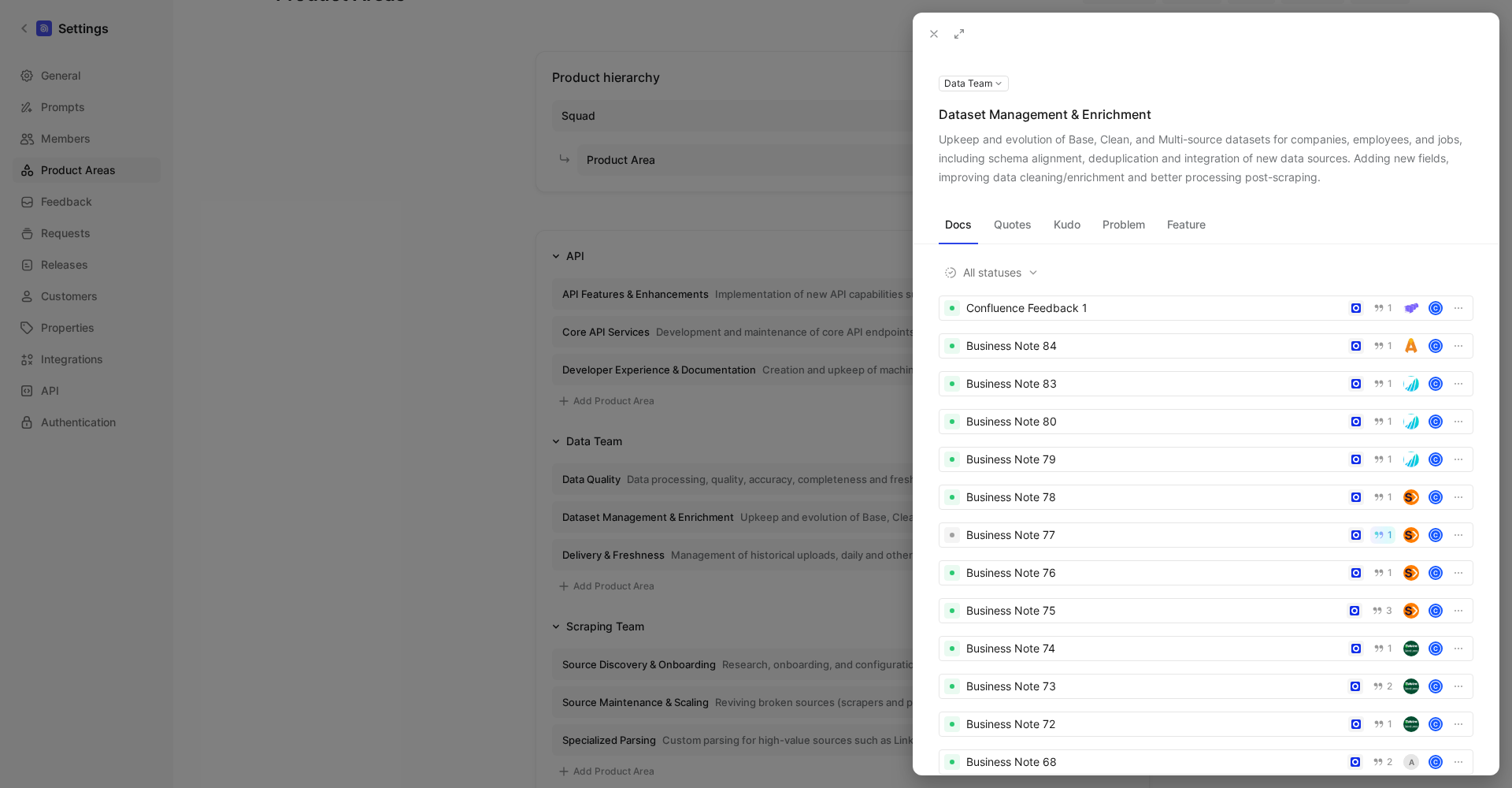
click at [579, 613] on div at bounding box center [756, 394] width 1512 height 788
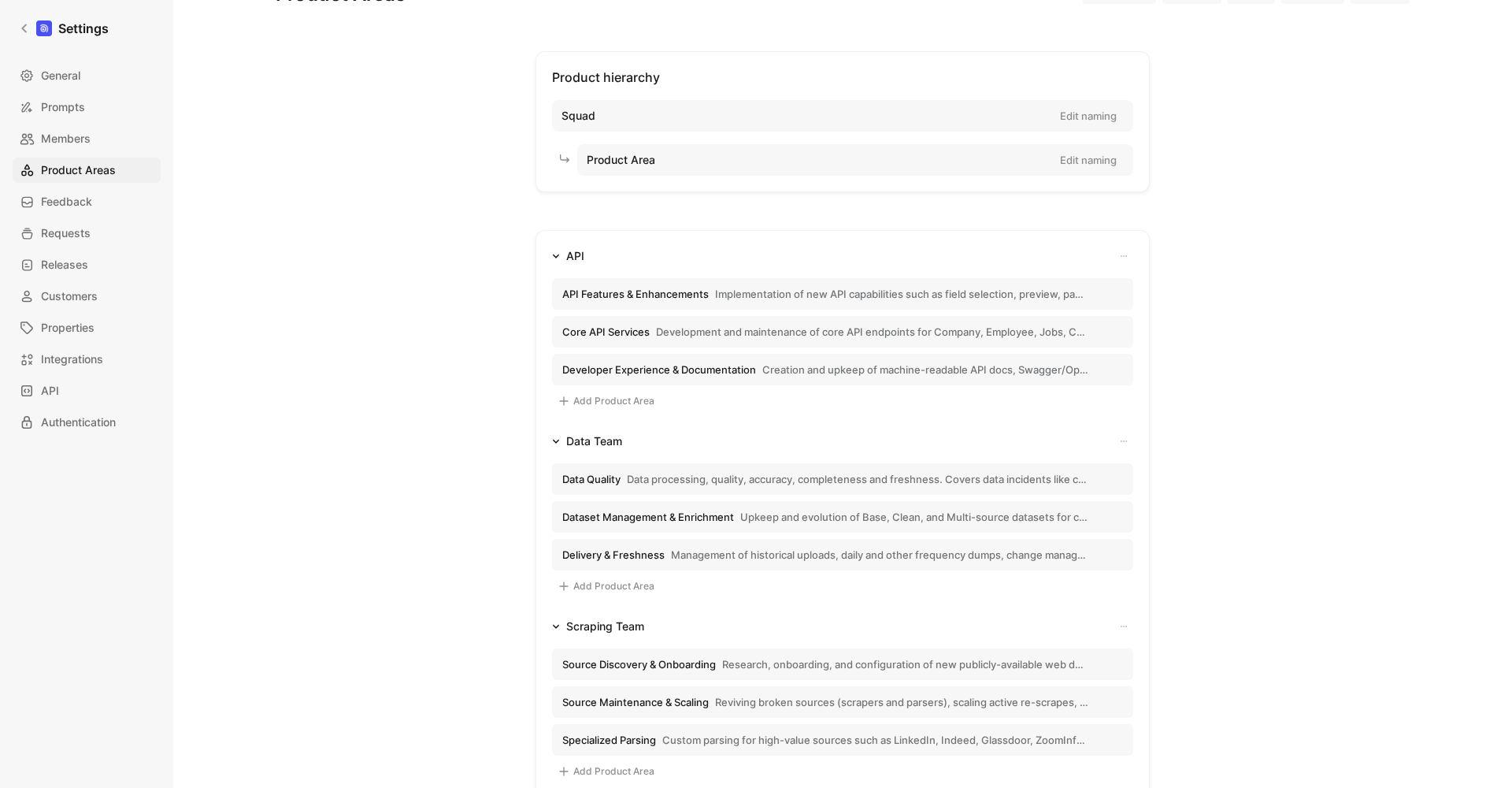
click at [650, 550] on span "Delivery & Freshness" at bounding box center [613, 555] width 102 height 14
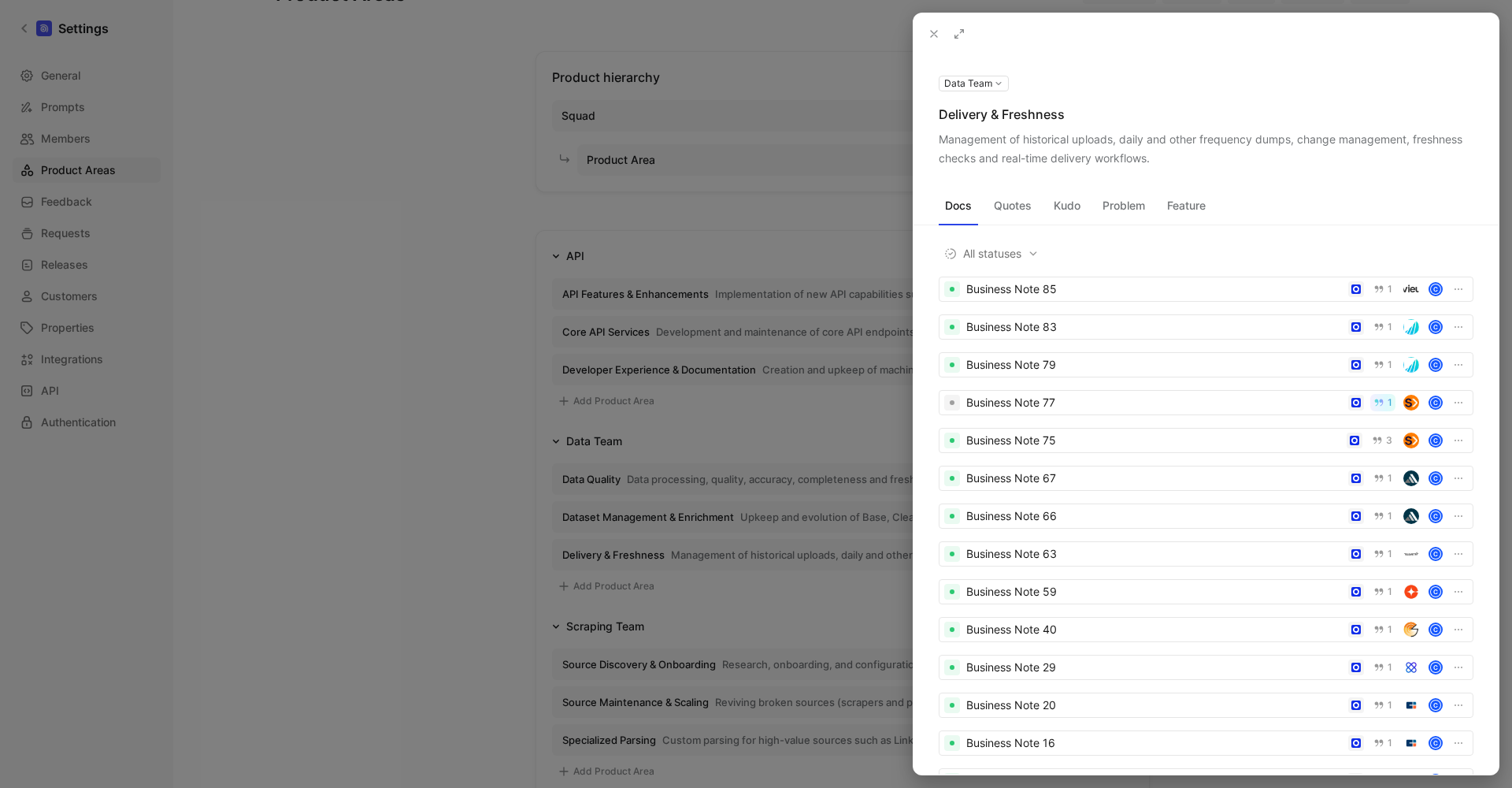
click at [1025, 106] on div "Delivery & Freshness" at bounding box center [1206, 114] width 535 height 19
copy div "Delivery & Freshness"
click at [1057, 135] on div "Management of historical uploads, daily and other frequency dumps, change manag…" at bounding box center [1206, 149] width 535 height 38
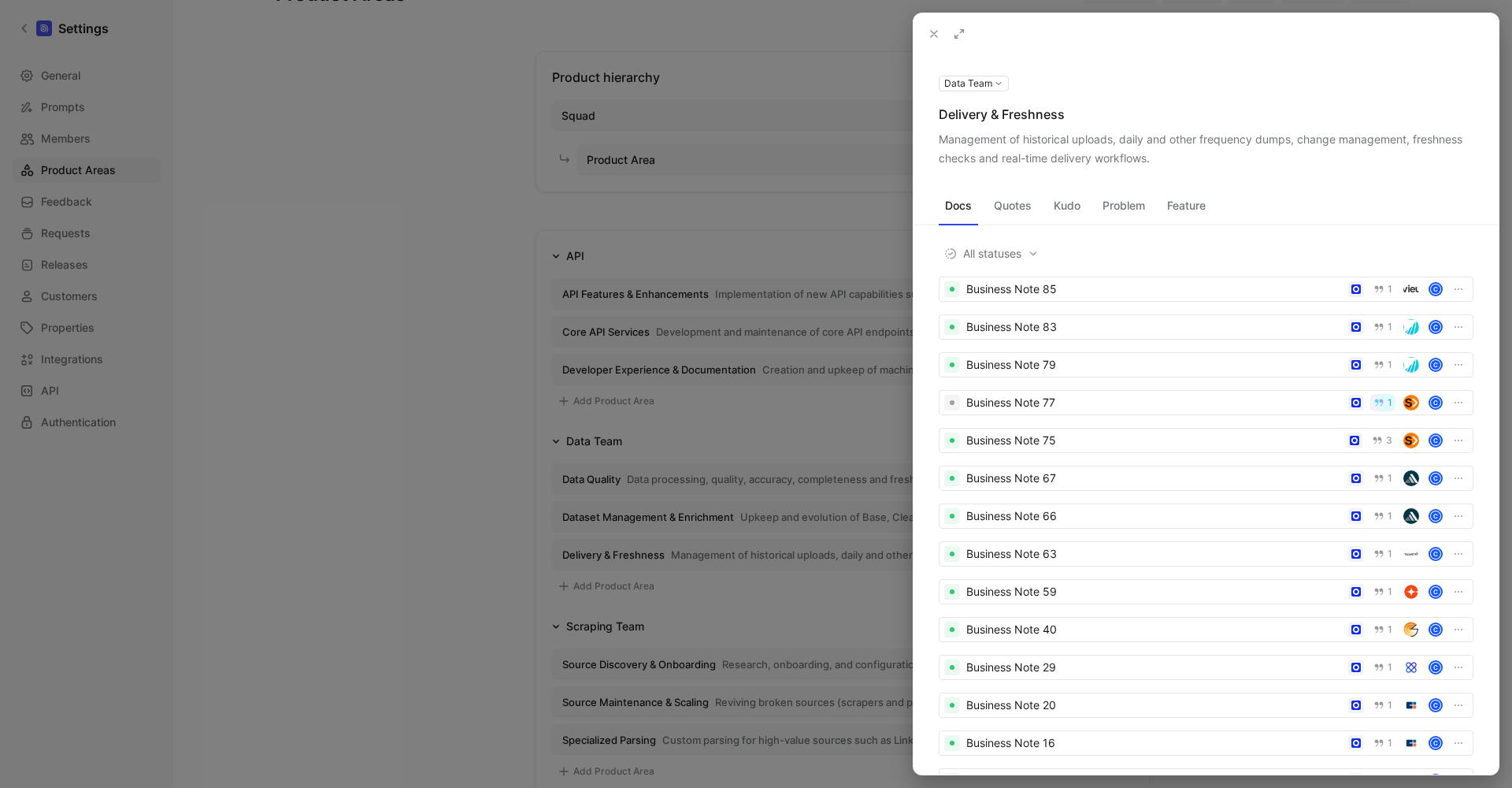
click at [1057, 135] on div "Management of historical uploads, daily and other frequency dumps, change manag…" at bounding box center [1206, 149] width 535 height 38
copy div "Management of historical uploads, daily and other frequency dumps, change manag…"
click at [660, 619] on div at bounding box center [756, 394] width 1512 height 788
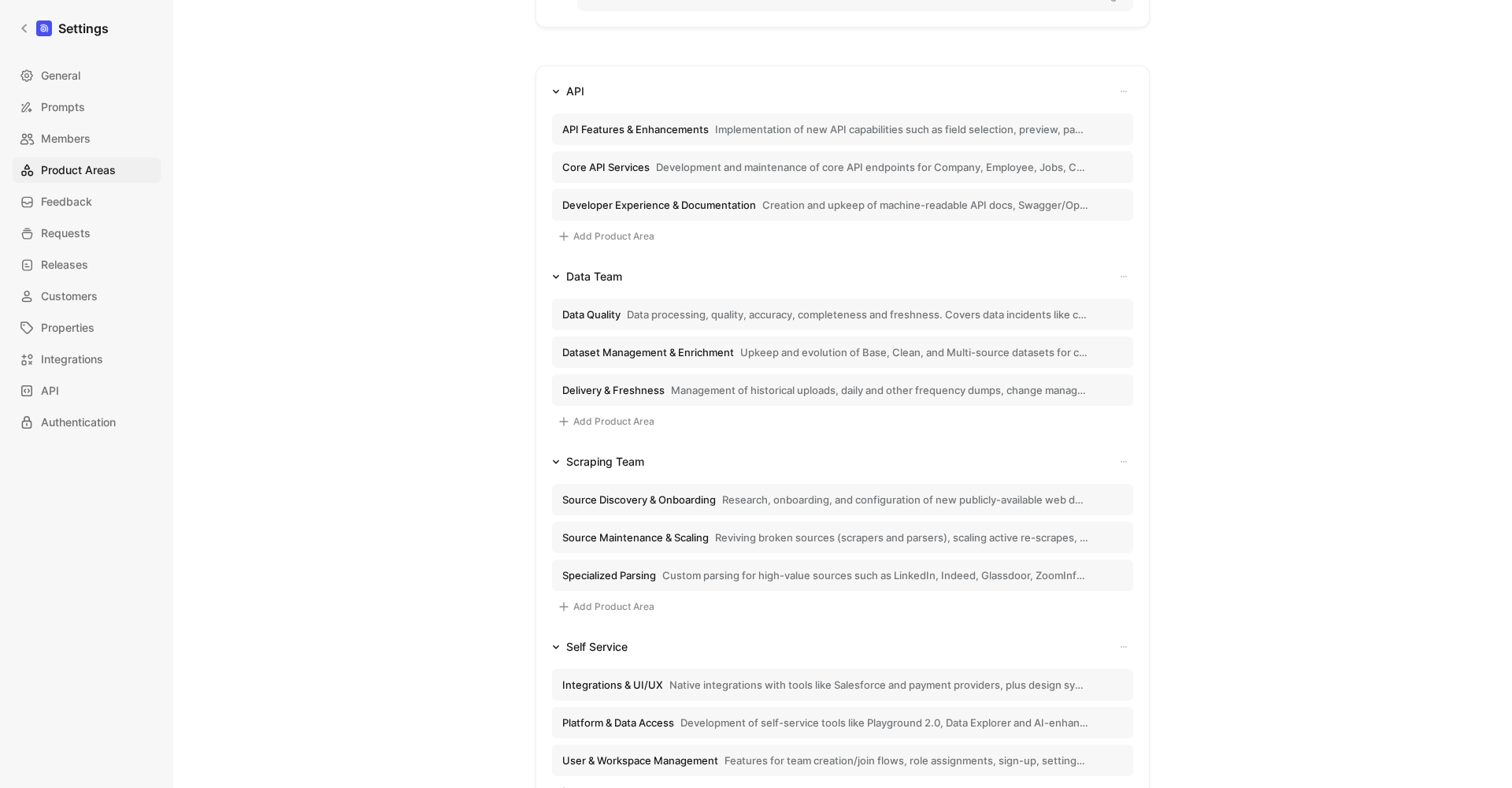
scroll to position [225, 0]
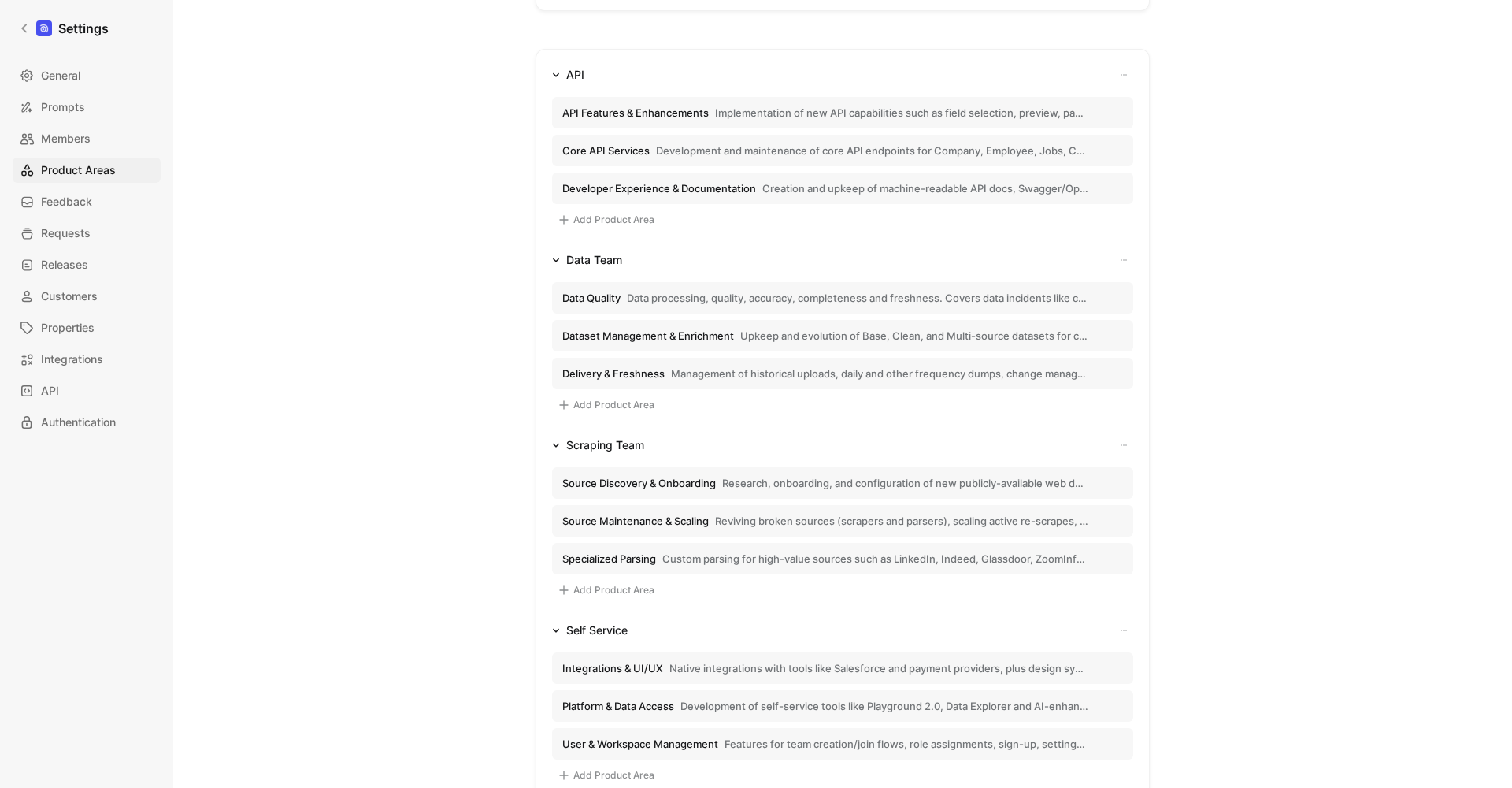
click at [735, 479] on span "Research, onboarding, and configuration of new publicly-available web data sour…" at bounding box center [905, 483] width 367 height 14
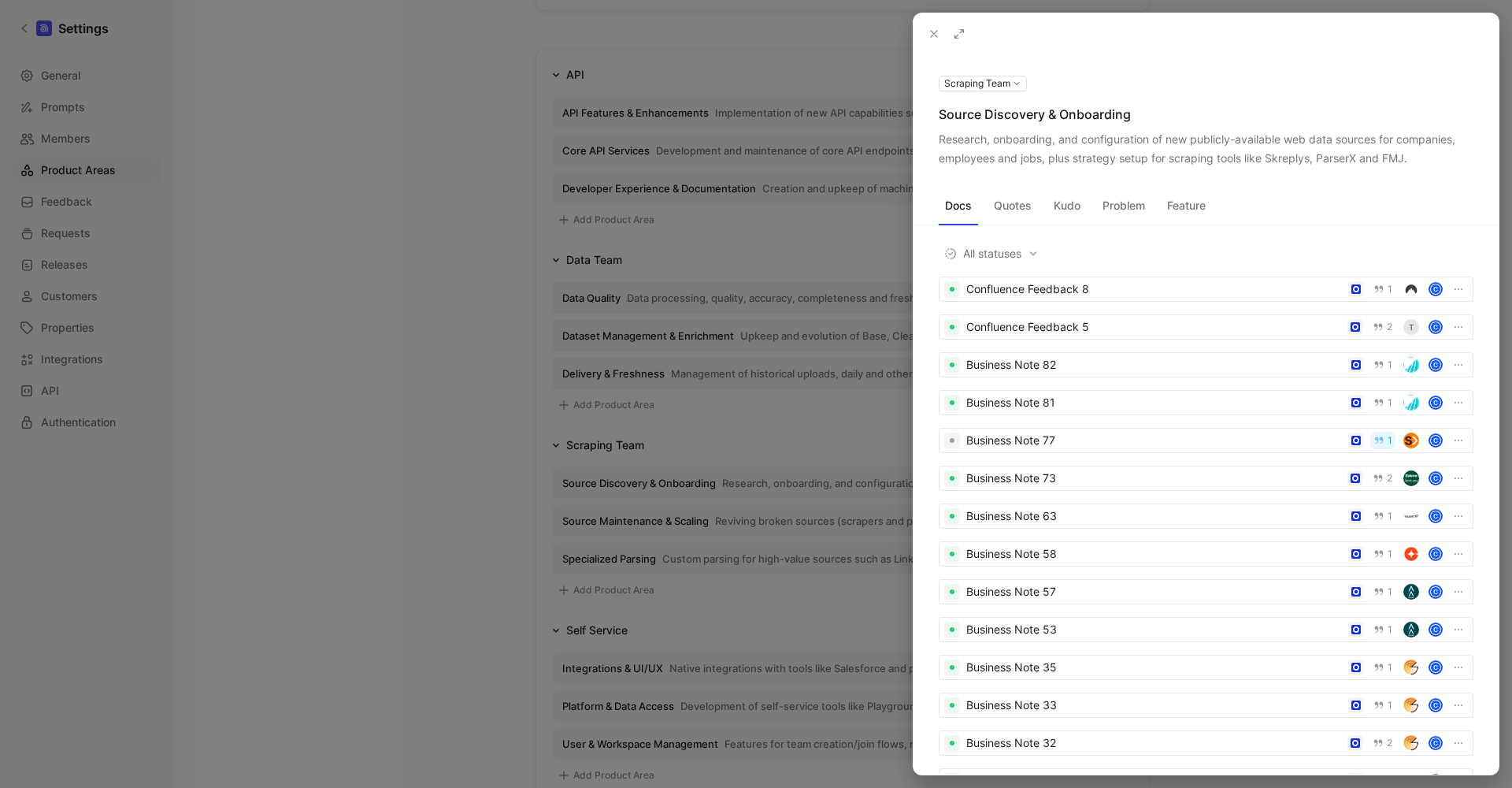
click at [1085, 139] on div "Research, onboarding, and configuration of new publicly-available web data sour…" at bounding box center [1206, 149] width 535 height 38
copy div "Research, onboarding, and configuration of new publicly-available web data sour…"
click at [1089, 120] on div "Source Discovery & Onboarding" at bounding box center [1206, 114] width 535 height 19
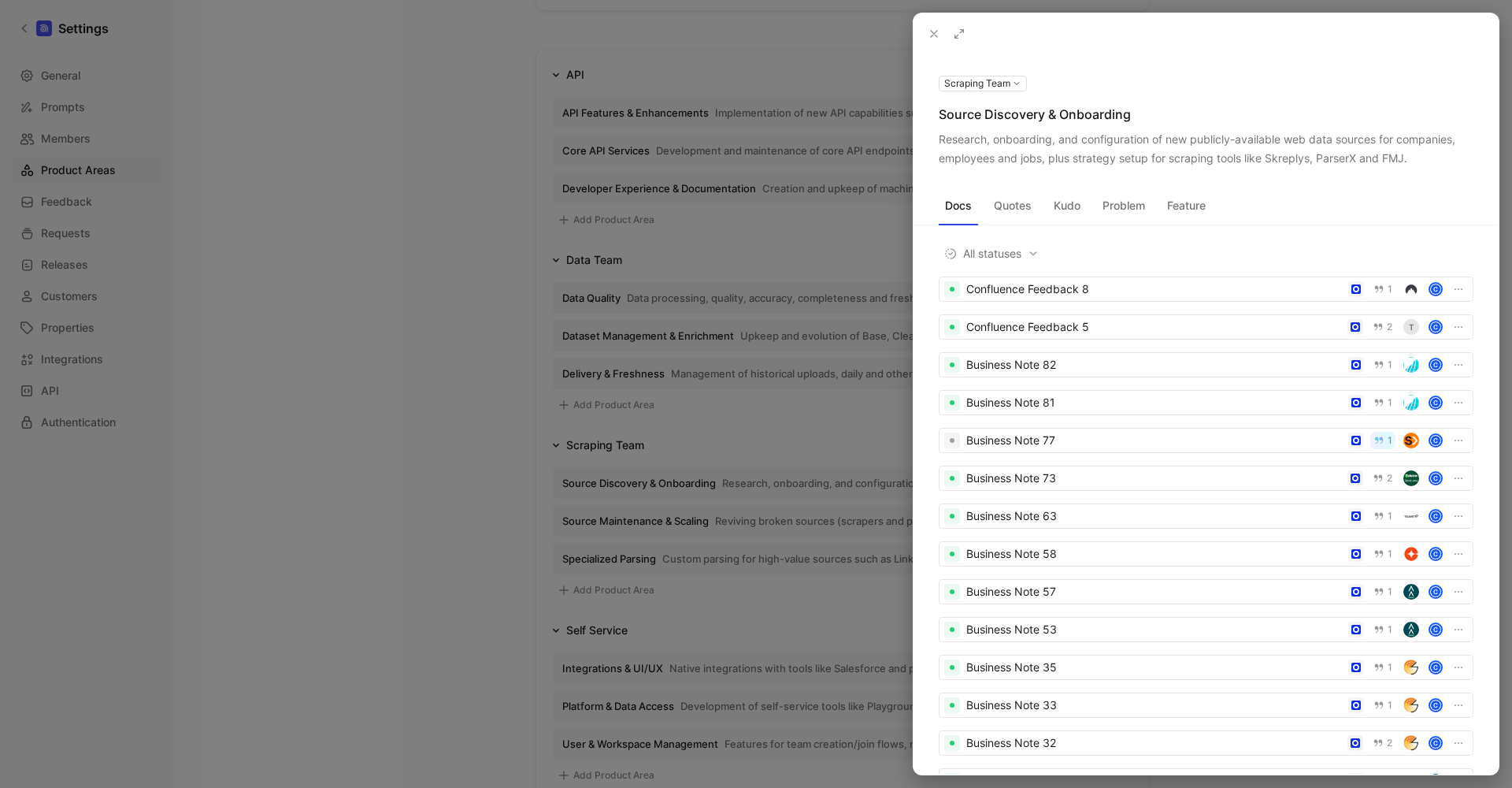
click at [1089, 120] on div "Source Discovery & Onboarding" at bounding box center [1206, 114] width 535 height 19
copy div "Source Discovery & Onboarding"
click at [1128, 132] on div "Research, onboarding, and configuration of new publicly-available web data sour…" at bounding box center [1206, 149] width 535 height 38
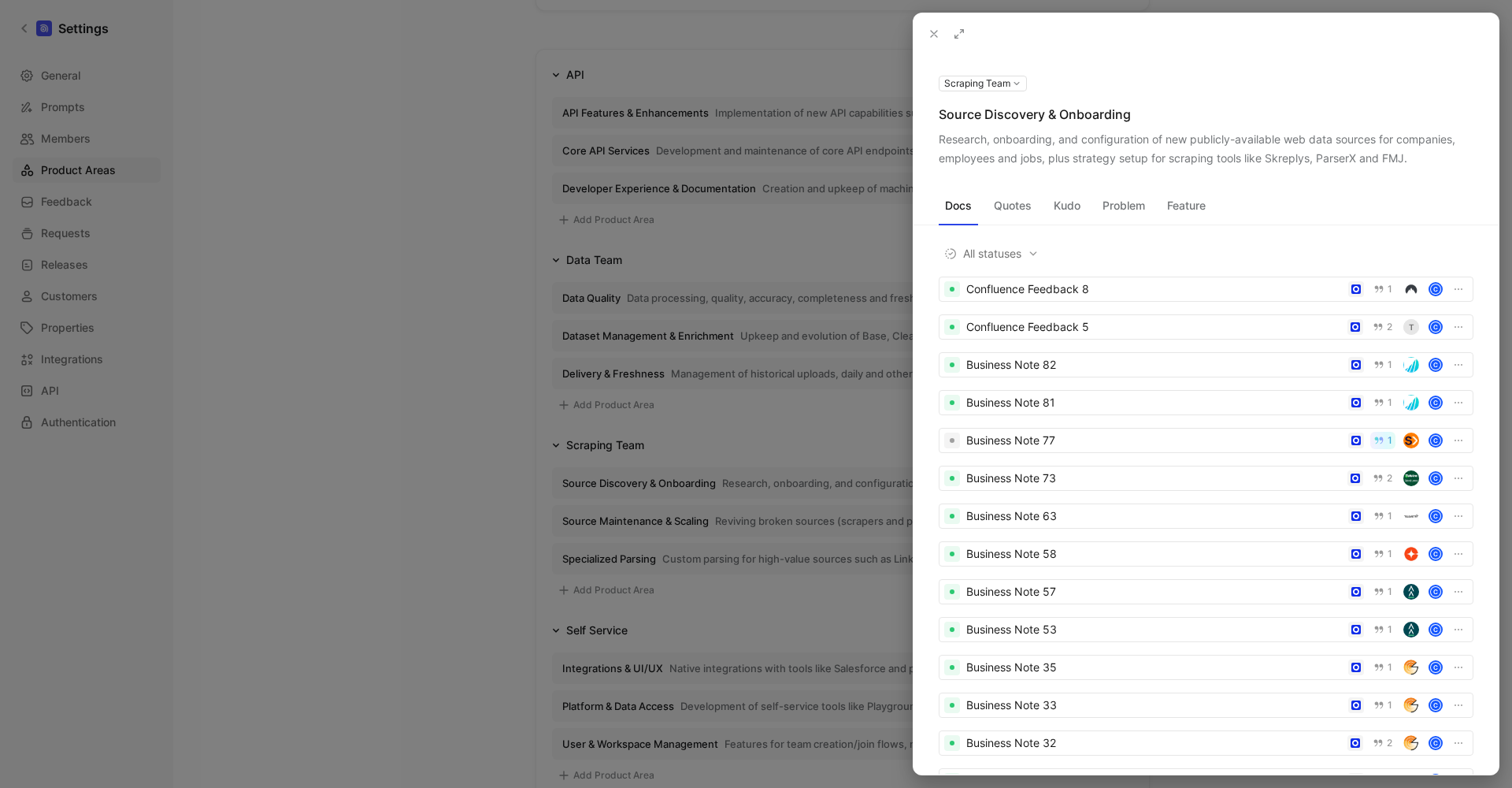
click at [1128, 132] on div "Research, onboarding, and configuration of new publicly-available web data sour…" at bounding box center [1206, 149] width 535 height 38
drag, startPoint x: 486, startPoint y: 465, endPoint x: 527, endPoint y: 492, distance: 49.1
click at [485, 465] on div at bounding box center [756, 394] width 1512 height 788
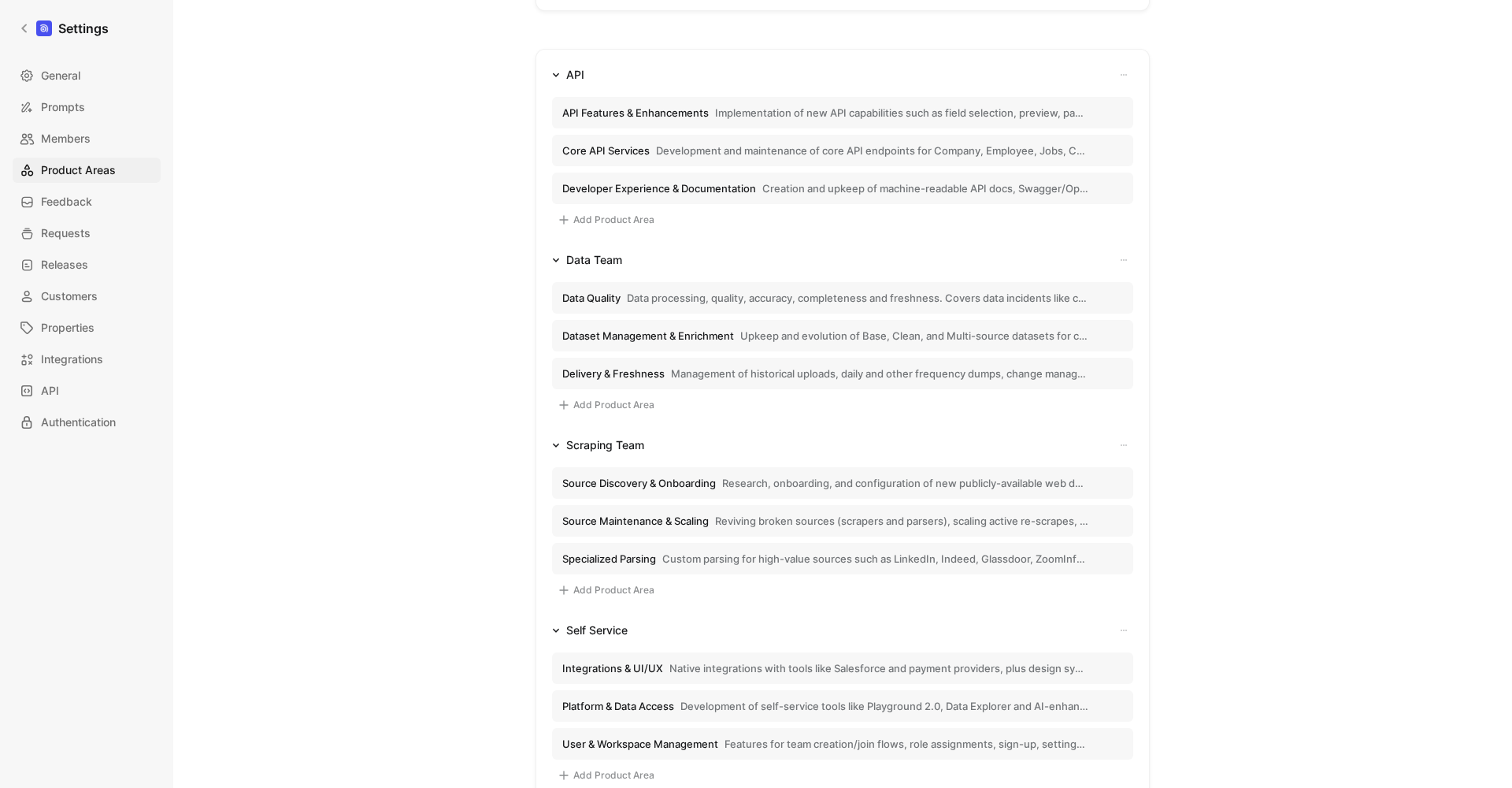
click at [682, 521] on span "Source Maintenance & Scaling" at bounding box center [635, 521] width 146 height 14
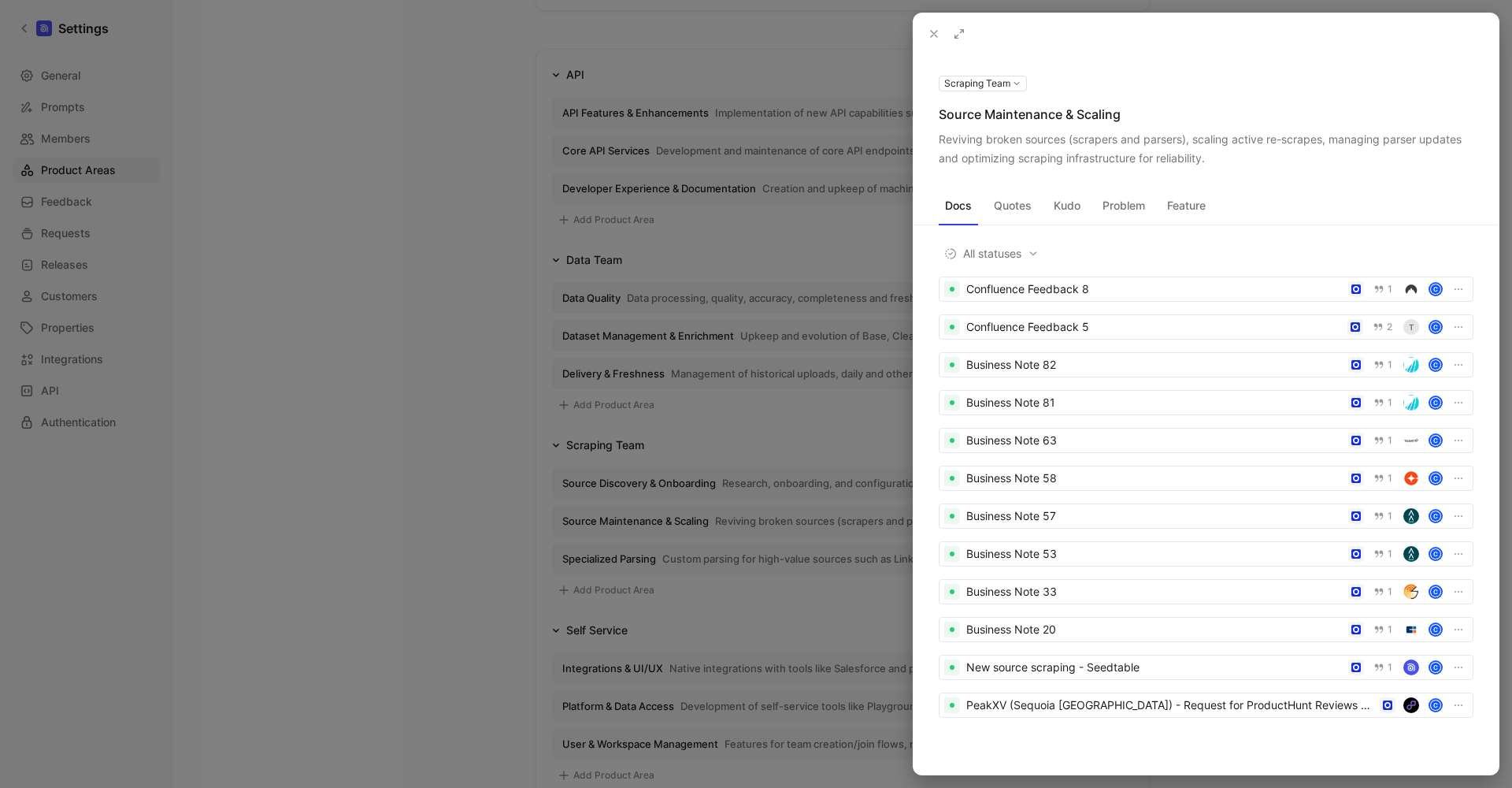
click at [1034, 116] on div "Source Maintenance & Scaling" at bounding box center [1206, 114] width 535 height 19
click at [1085, 129] on div "Scraping Team Source Maintenance & Scaling Reviving broken sources (scrapers an…" at bounding box center [1206, 120] width 585 height 94
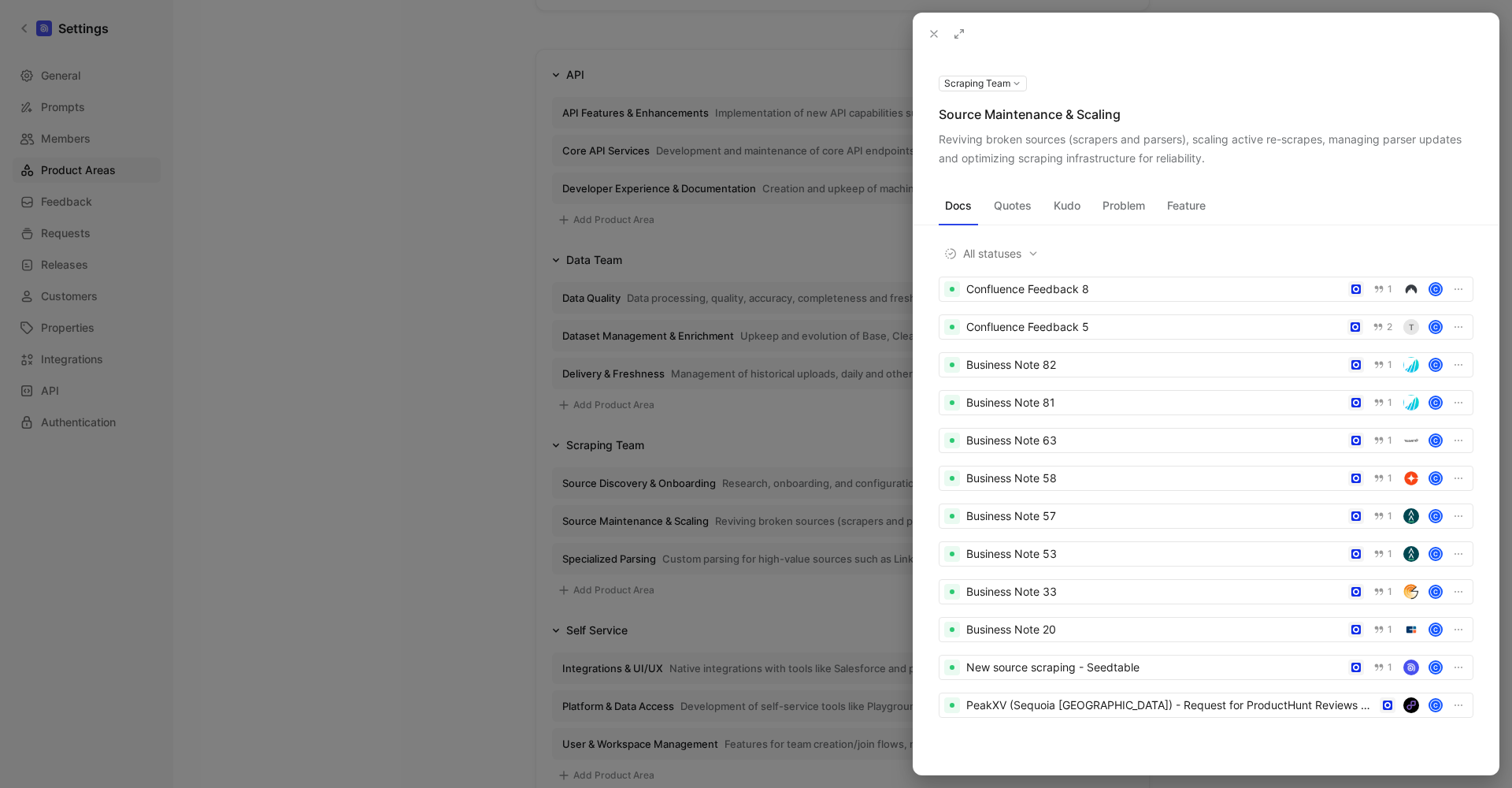
click at [1073, 139] on div "Reviving broken sources (scrapers and parsers), scaling active re-scrapes, mana…" at bounding box center [1206, 149] width 535 height 38
click at [652, 570] on div at bounding box center [756, 394] width 1512 height 788
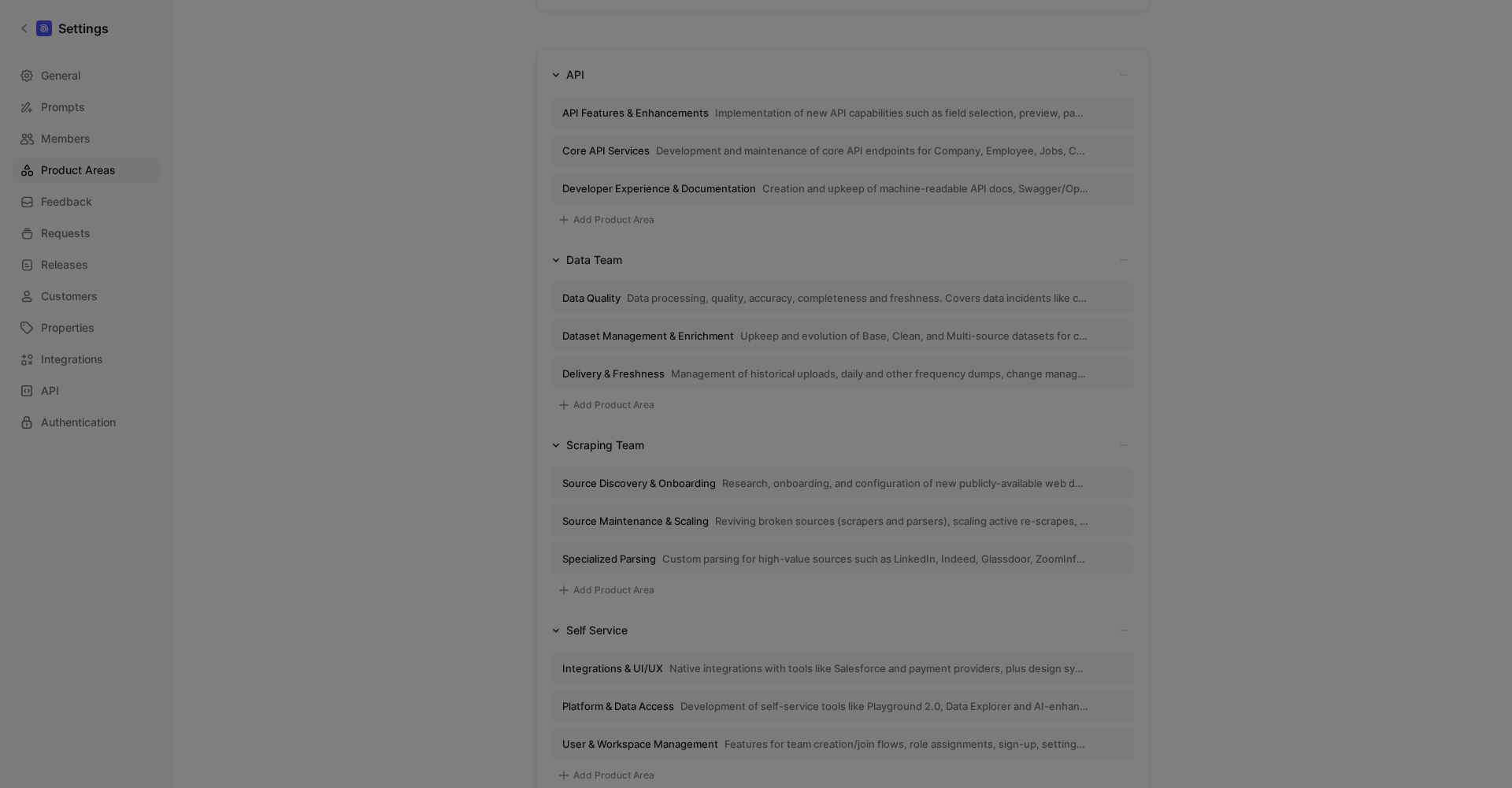
click at [683, 562] on span "Custom parsing for high-value sources such as LinkedIn, Indeed, Glassdoor, Zoom…" at bounding box center [876, 558] width 426 height 14
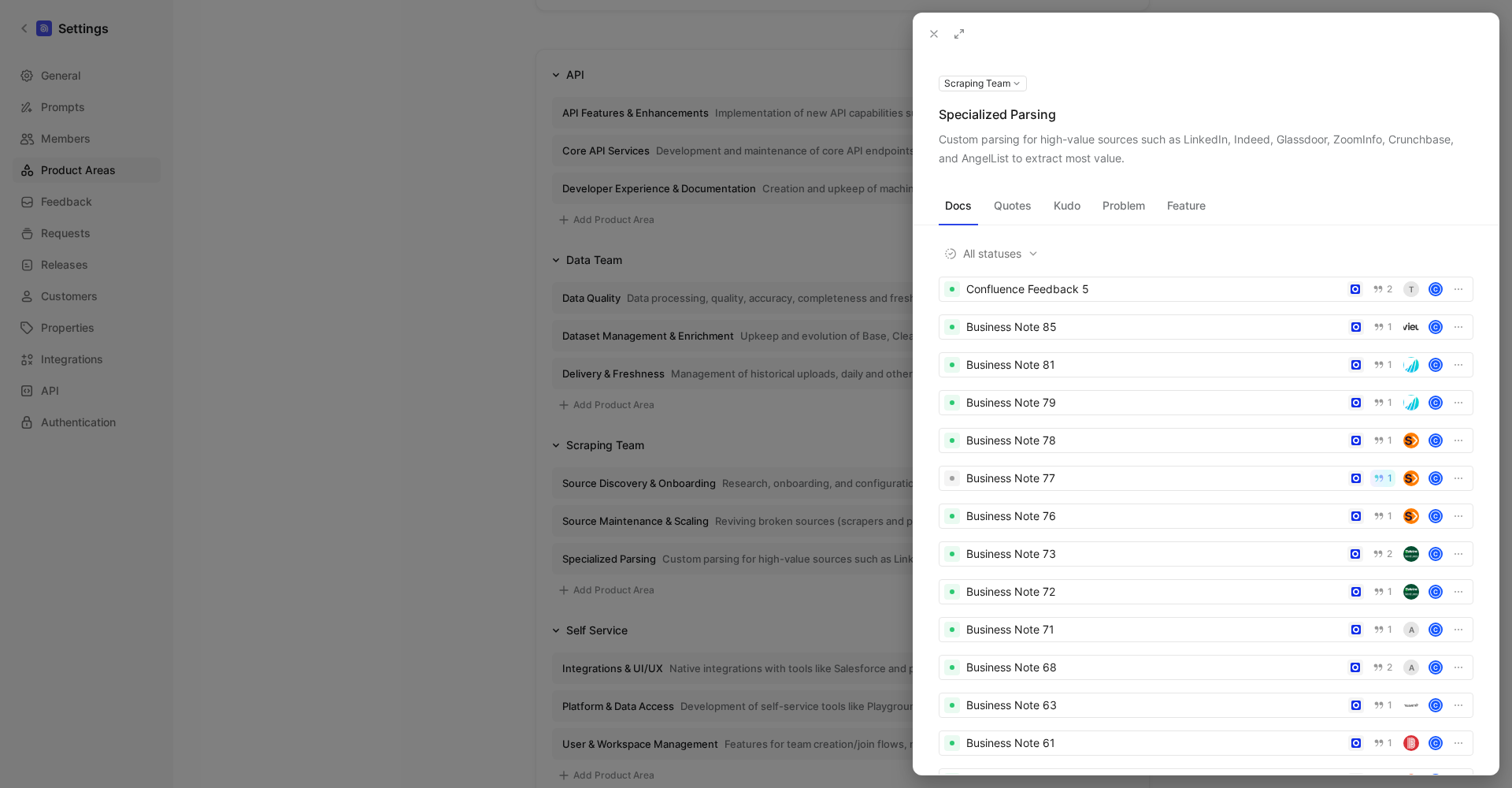
click at [1029, 119] on div "Specialized Parsing" at bounding box center [1206, 114] width 535 height 19
click at [1117, 135] on div "Custom parsing for high-value sources such as LinkedIn, Indeed, Glassdoor, Zoom…" at bounding box center [1206, 149] width 535 height 38
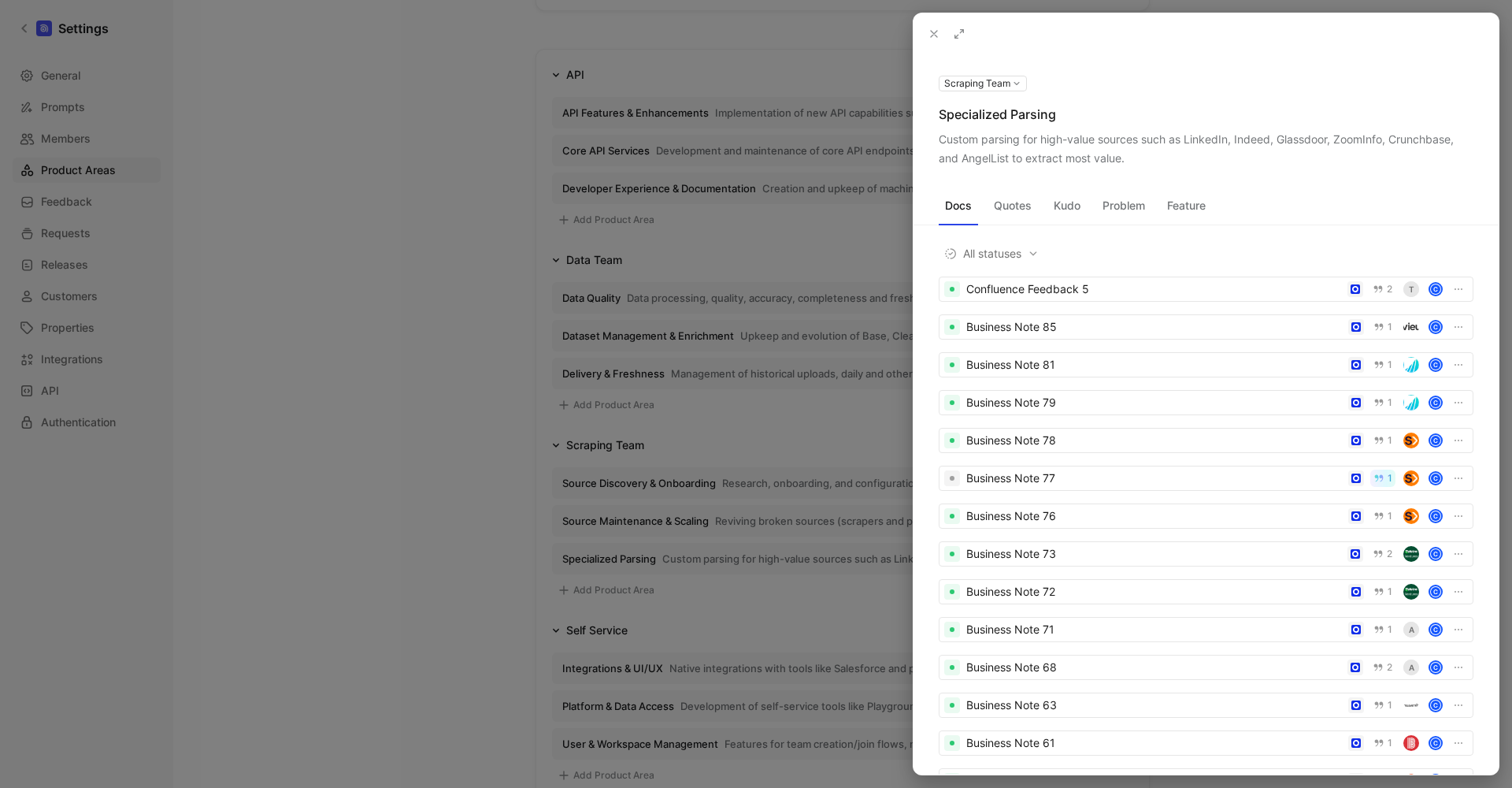
click at [1117, 135] on div "Custom parsing for high-value sources such as LinkedIn, Indeed, Glassdoor, Zoom…" at bounding box center [1206, 149] width 535 height 38
click at [728, 610] on div at bounding box center [756, 394] width 1512 height 788
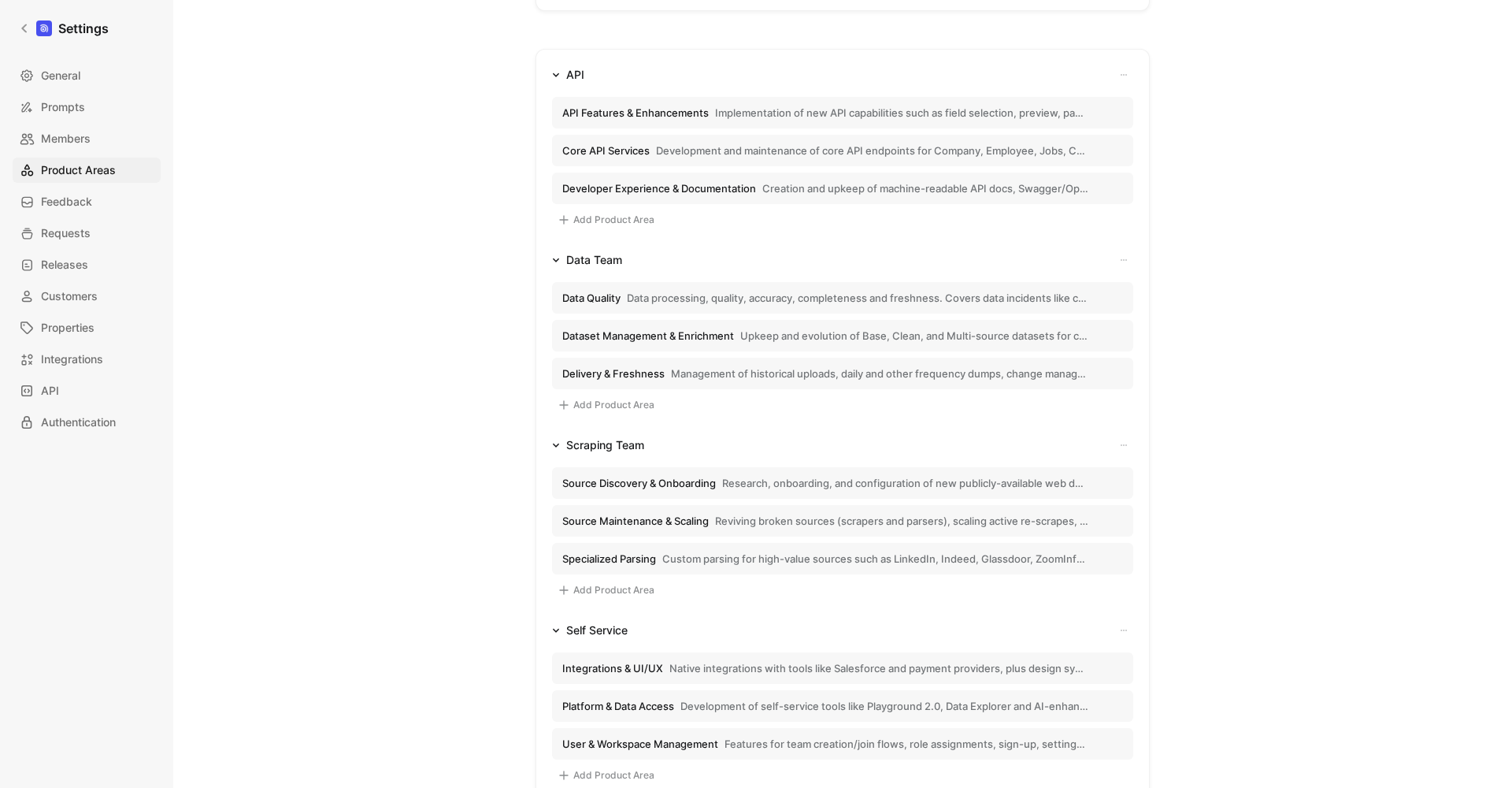
scroll to position [478, 0]
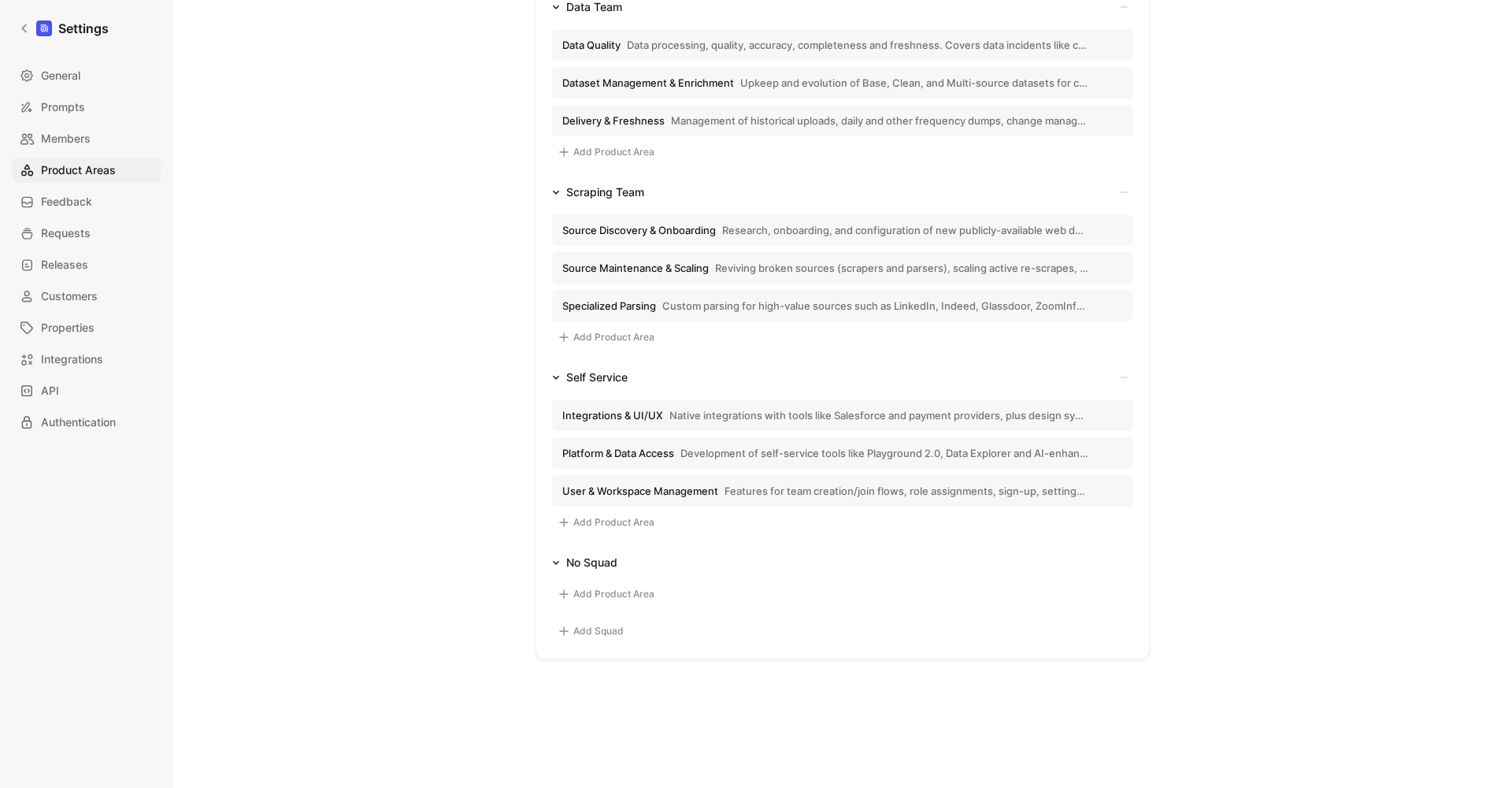
click at [692, 410] on span "Native integrations with tools like Salesforce and payment providers, plus desi…" at bounding box center [879, 415] width 419 height 14
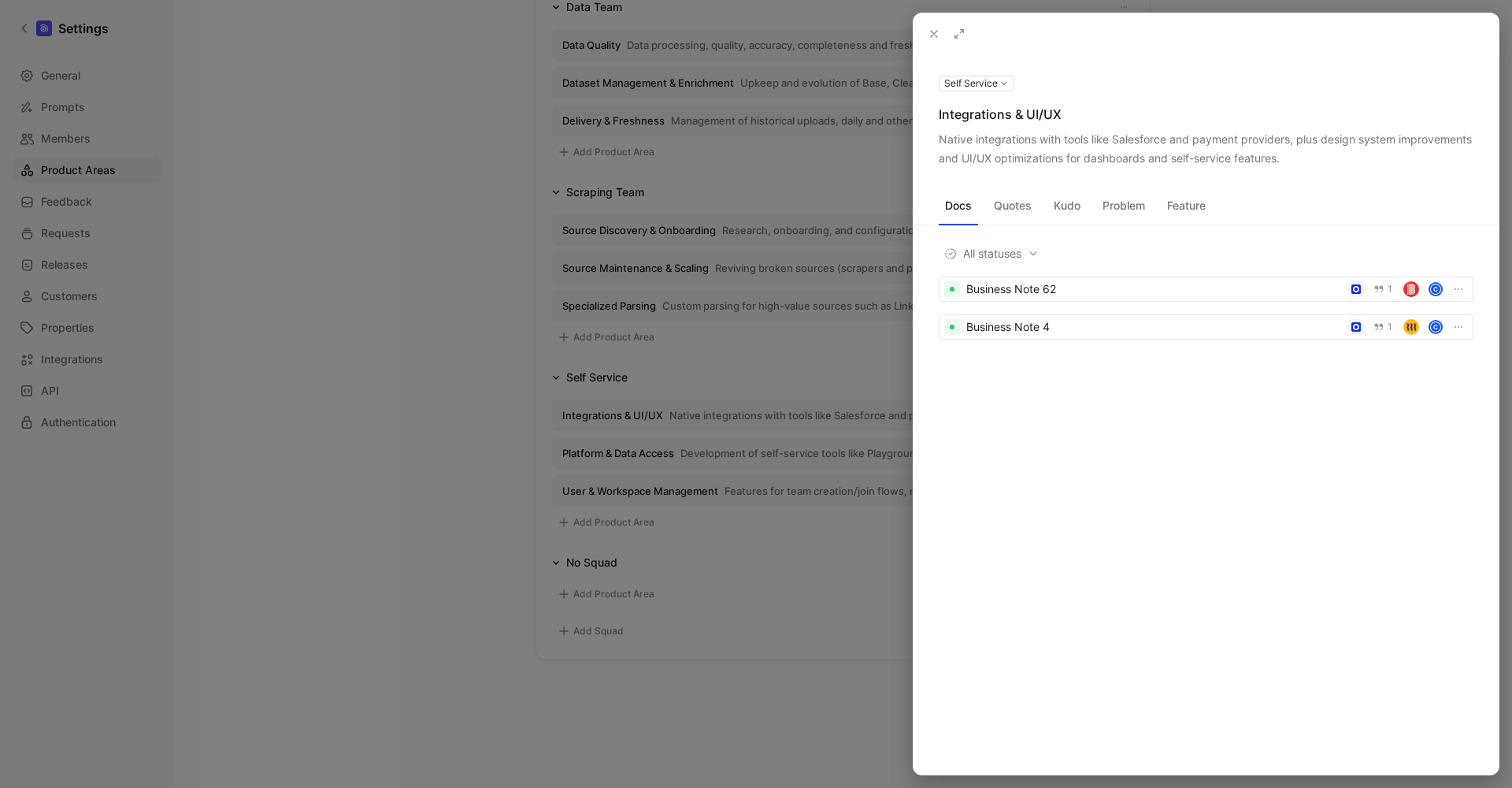
click at [1012, 113] on div "Integrations & UI/UX" at bounding box center [1206, 114] width 535 height 19
click at [1105, 133] on div "Native integrations with tools like Salesforce and payment providers, plus desi…" at bounding box center [1206, 149] width 535 height 38
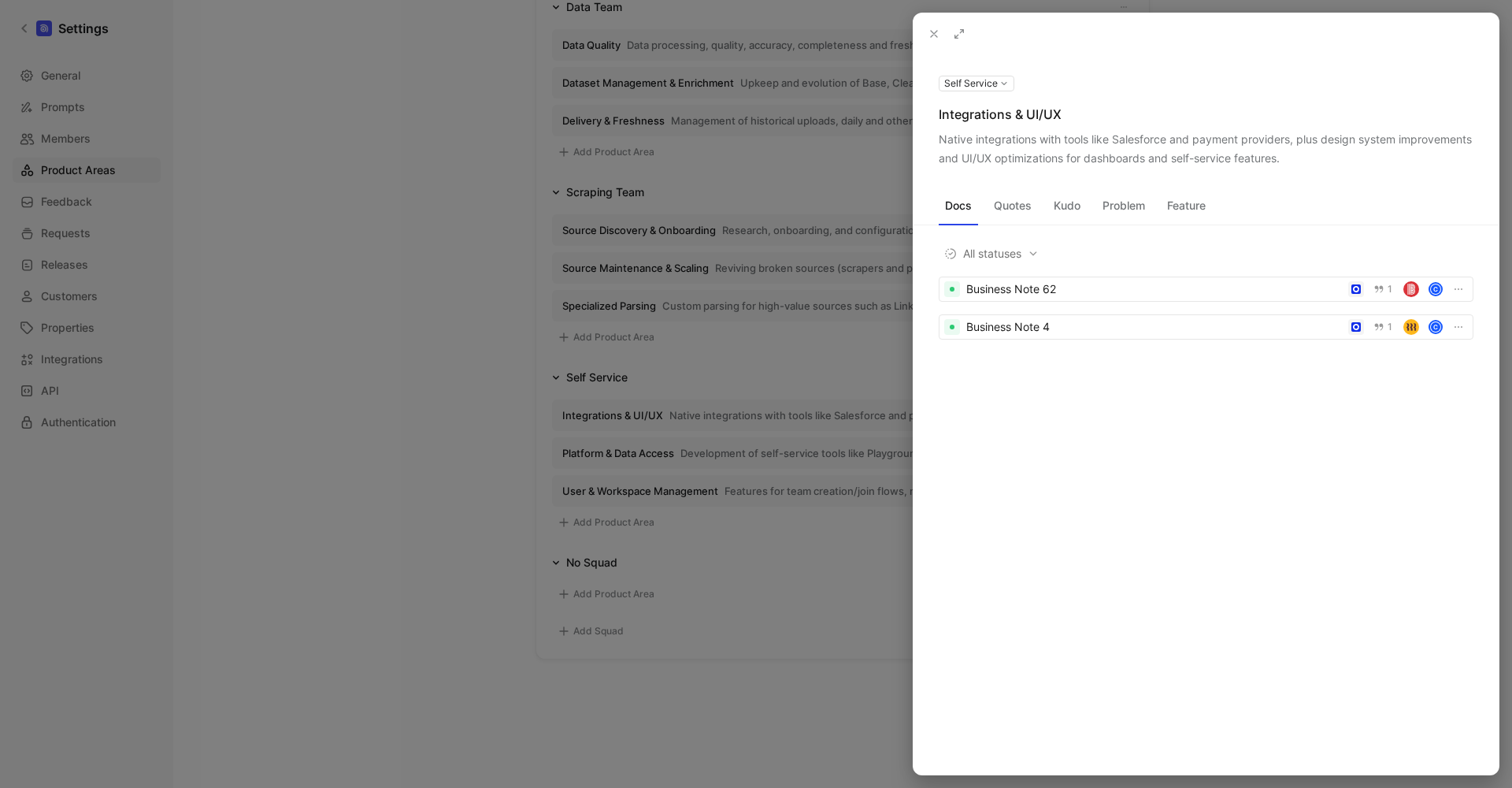
click at [1105, 133] on div "Native integrations with tools like Salesforce and payment providers, plus desi…" at bounding box center [1206, 149] width 535 height 38
click at [644, 402] on div at bounding box center [756, 394] width 1512 height 788
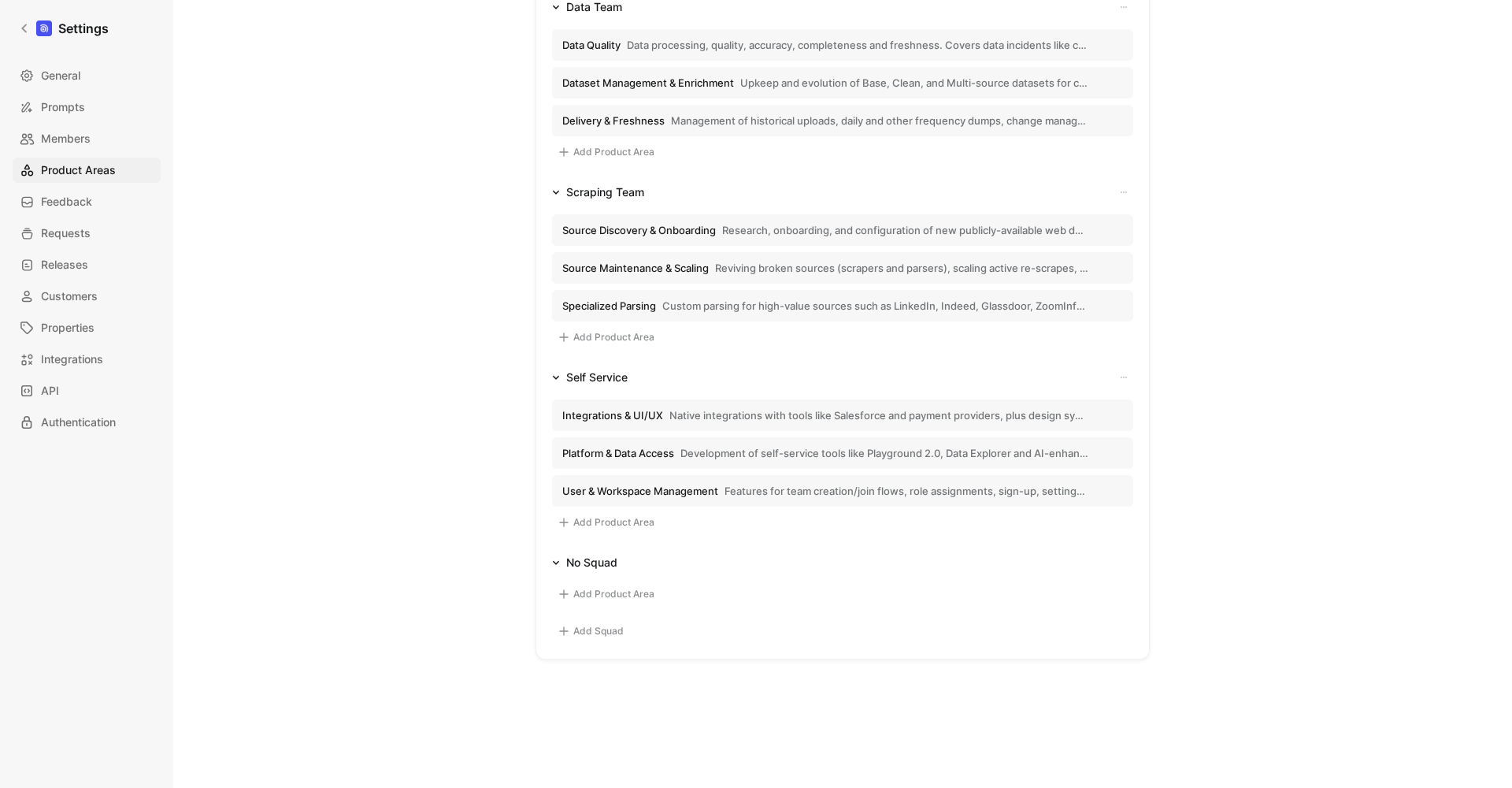
click at [645, 464] on button "Platform & Data Access Development of self-service tools like Playground 2.0, D…" at bounding box center [842, 453] width 581 height 32
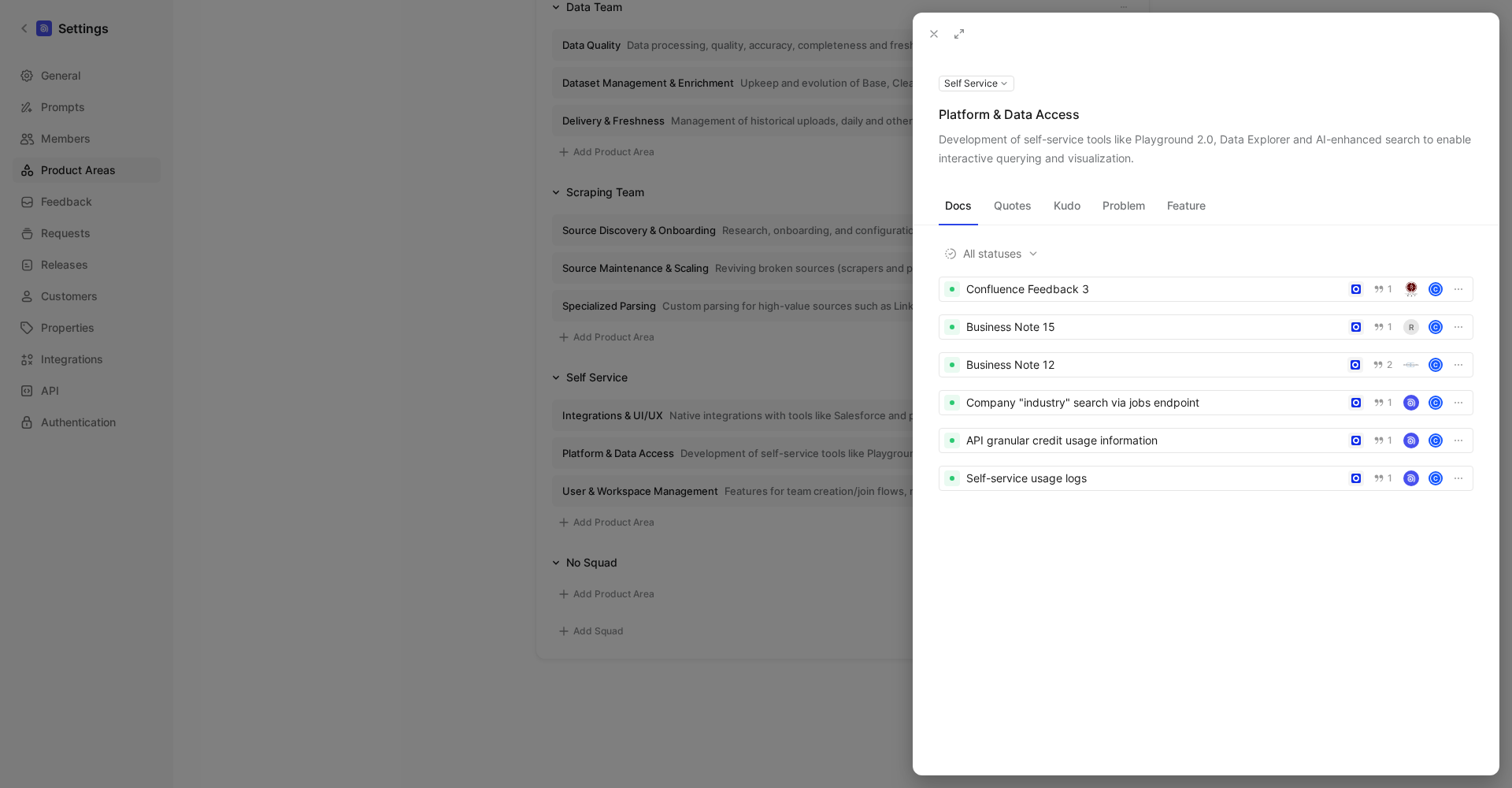
click at [1046, 118] on div "Platform & Data Access" at bounding box center [1206, 114] width 535 height 19
click at [1078, 149] on div "Development of self-service tools like Playground 2.0, Data Explorer and AI-enh…" at bounding box center [1206, 149] width 535 height 38
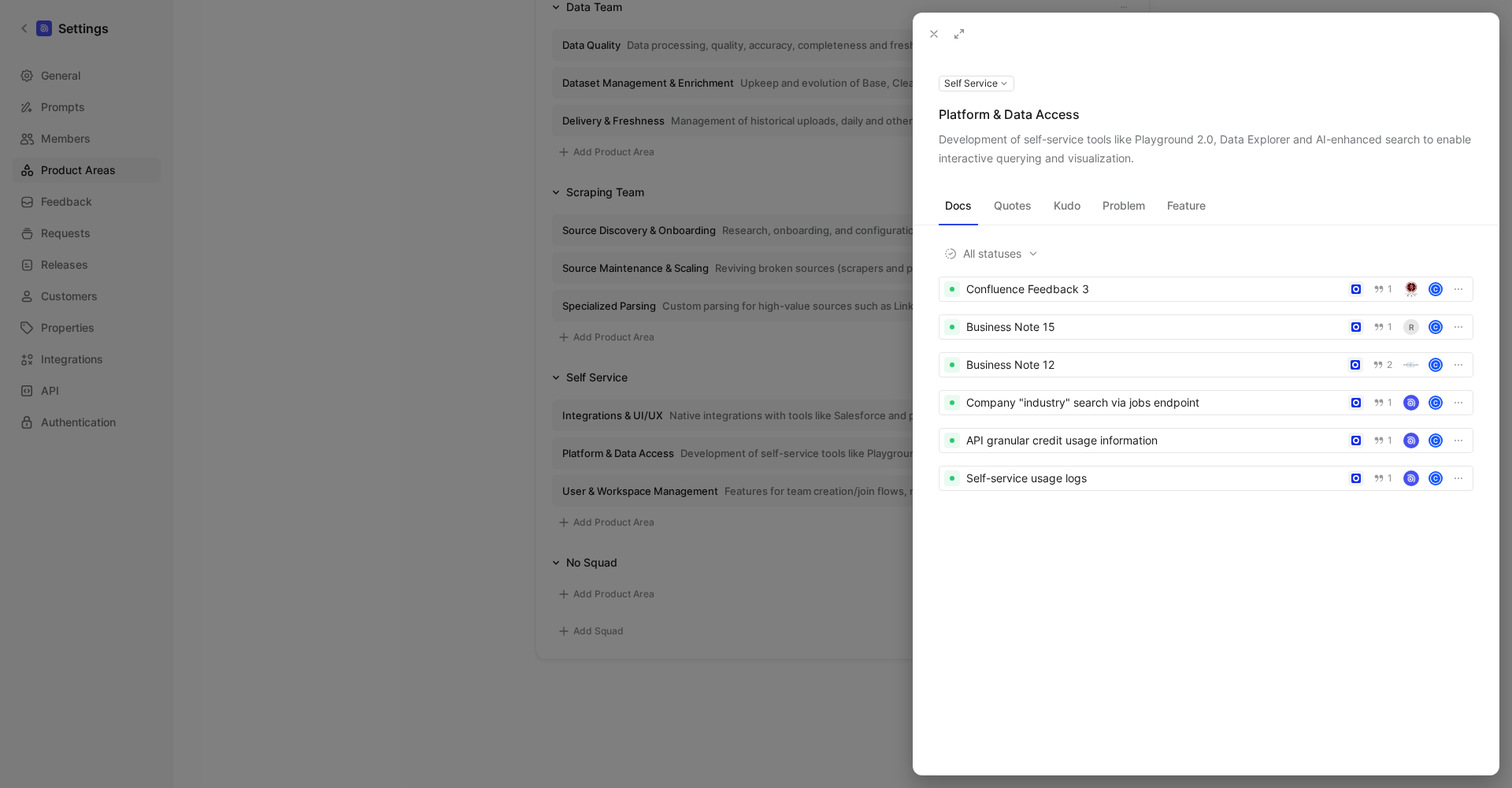
click at [1078, 149] on div "Development of self-service tools like Playground 2.0, Data Explorer and AI-enh…" at bounding box center [1206, 149] width 535 height 38
click at [647, 569] on div at bounding box center [756, 394] width 1512 height 788
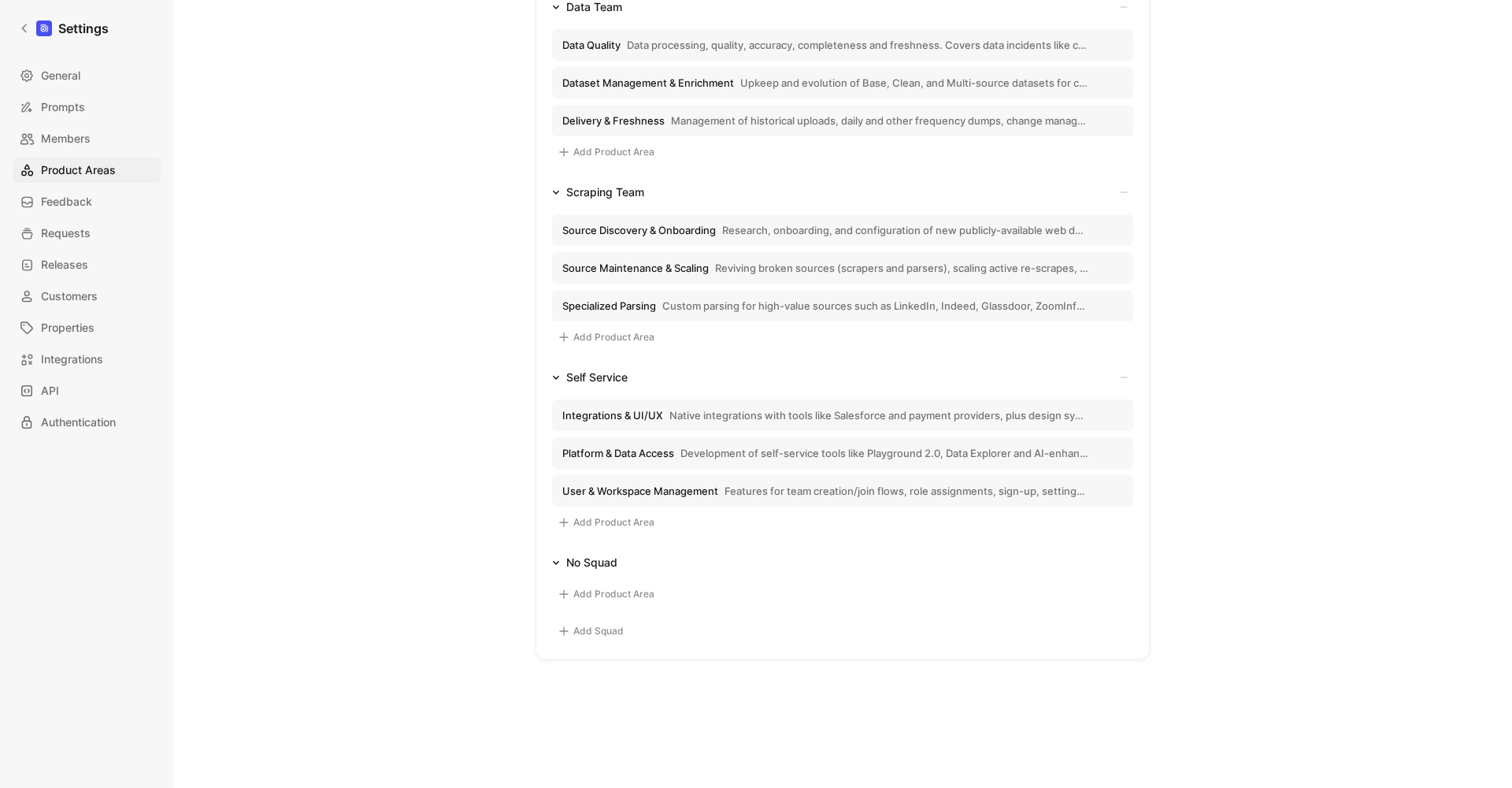
click at [706, 489] on span "User & Workspace Management" at bounding box center [640, 491] width 156 height 14
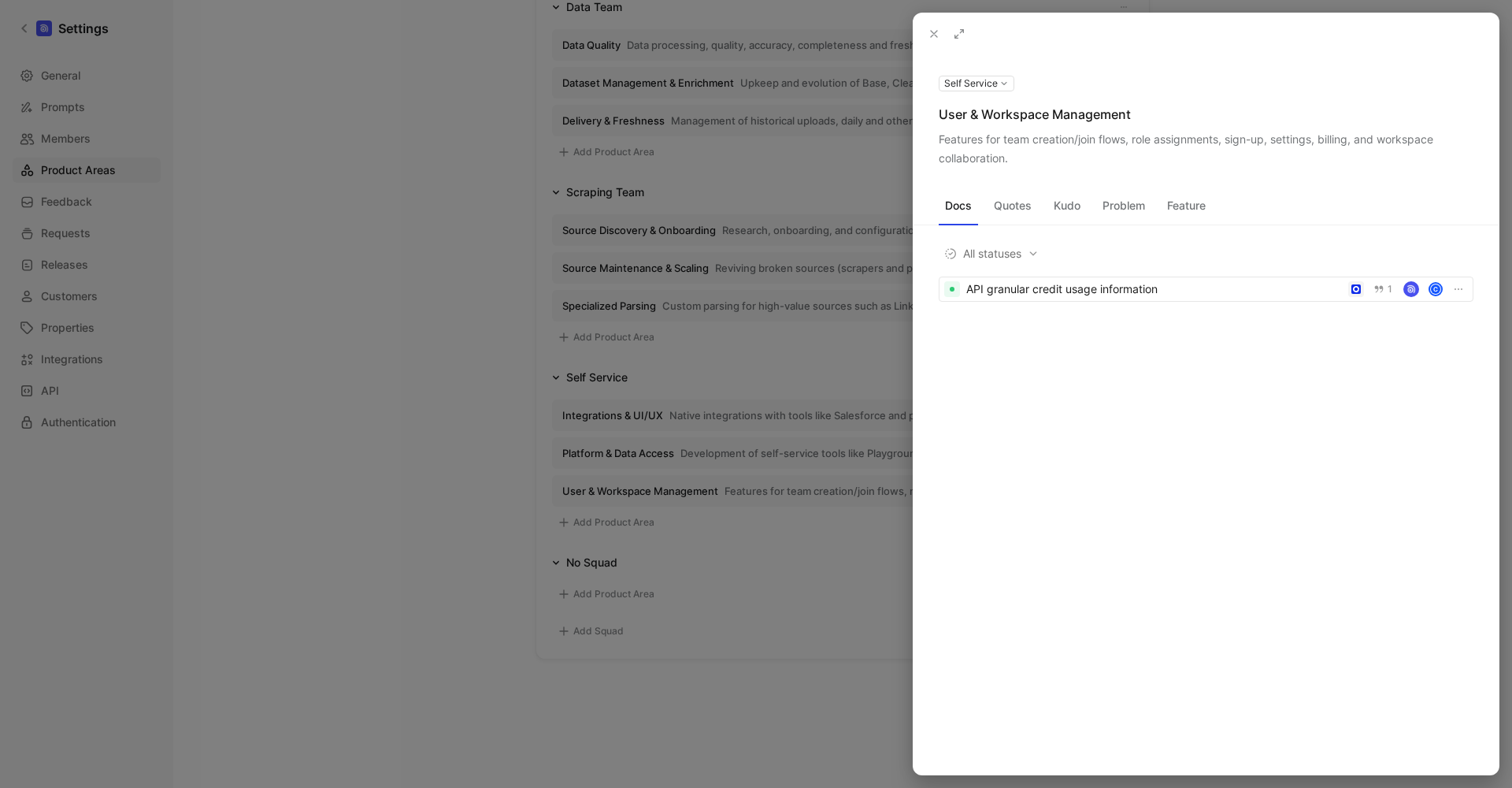
click at [1028, 115] on div "User & Workspace Management" at bounding box center [1206, 114] width 535 height 19
drag, startPoint x: 823, startPoint y: 777, endPoint x: 1098, endPoint y: 120, distance: 712.2
click at [1099, 118] on div "User & Workspace Management" at bounding box center [1206, 114] width 535 height 19
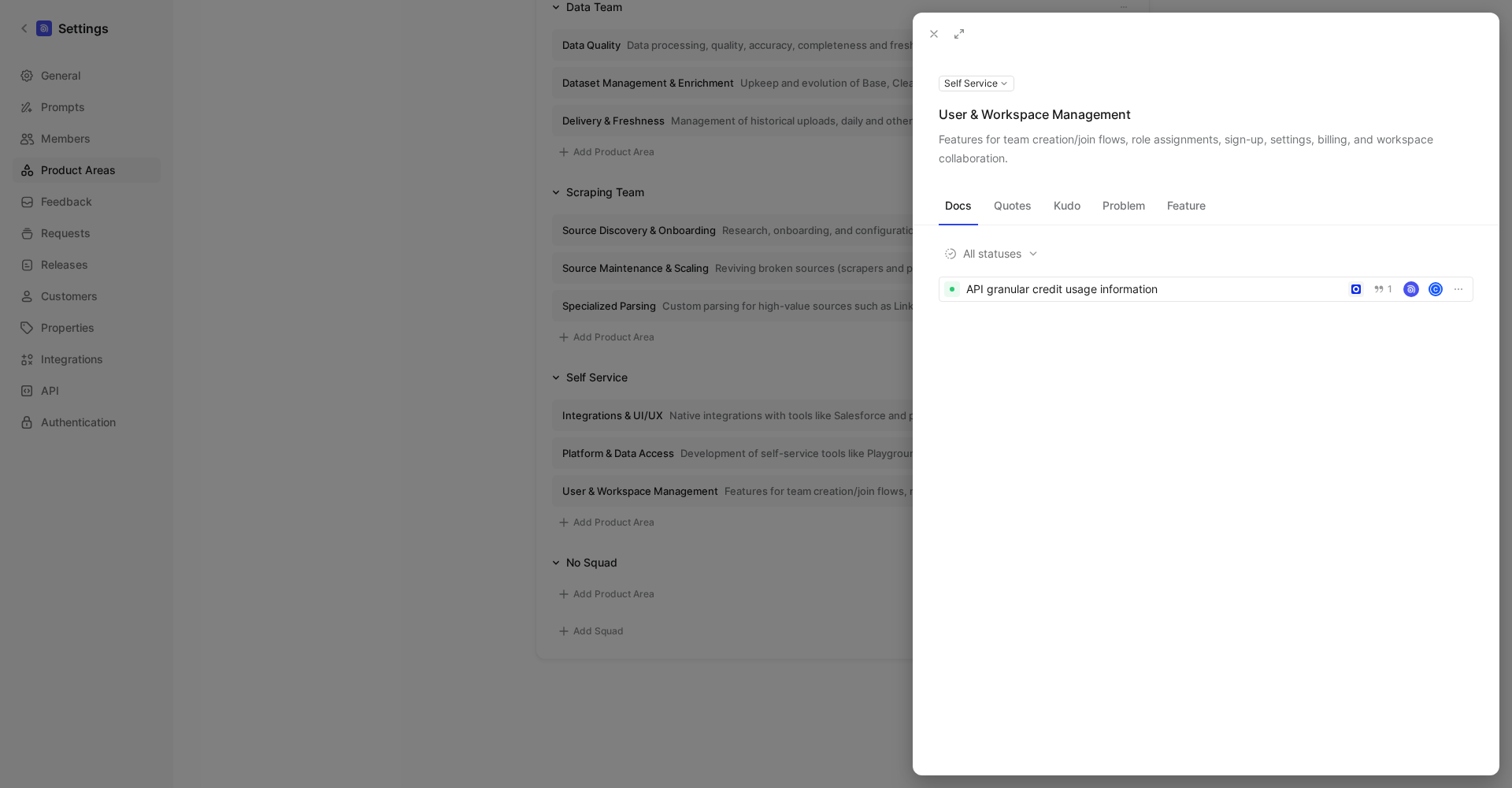
click at [1085, 141] on div "Features for team creation/join flows, role assignments, sign-up, settings, bil…" at bounding box center [1206, 149] width 535 height 38
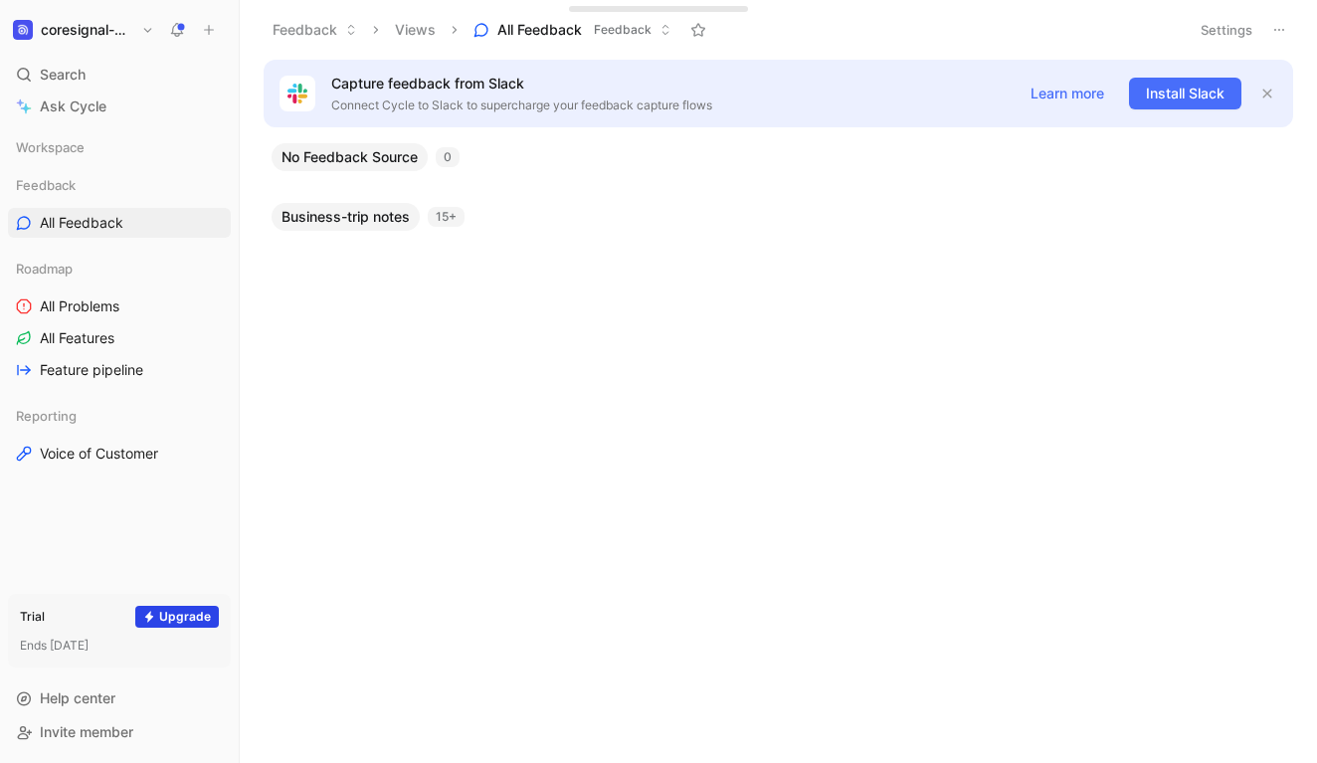
scroll to position [1724, 0]
